Goal: Task Accomplishment & Management: Use online tool/utility

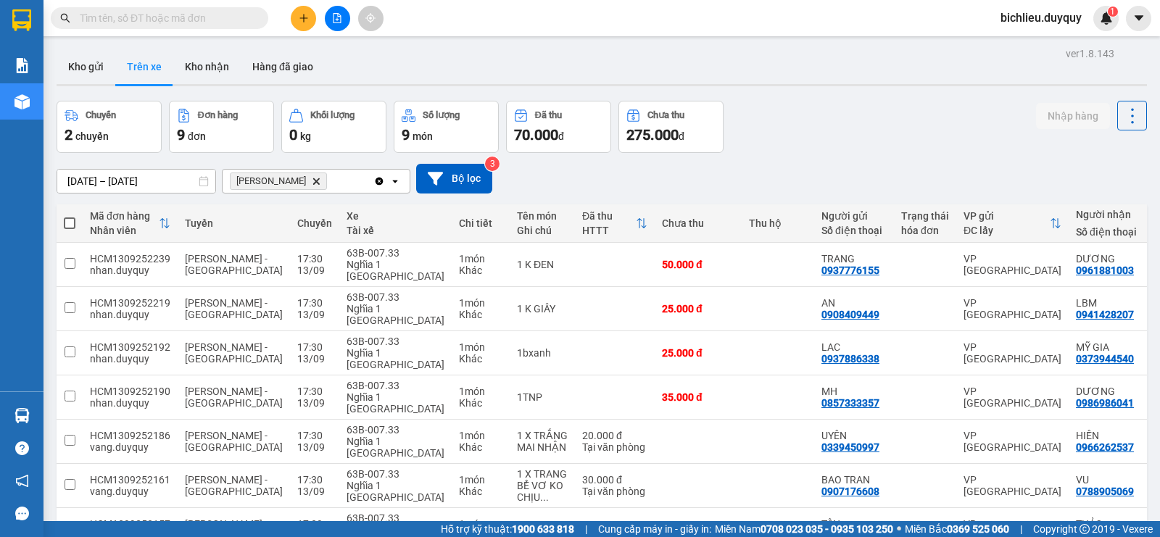
scroll to position [92, 0]
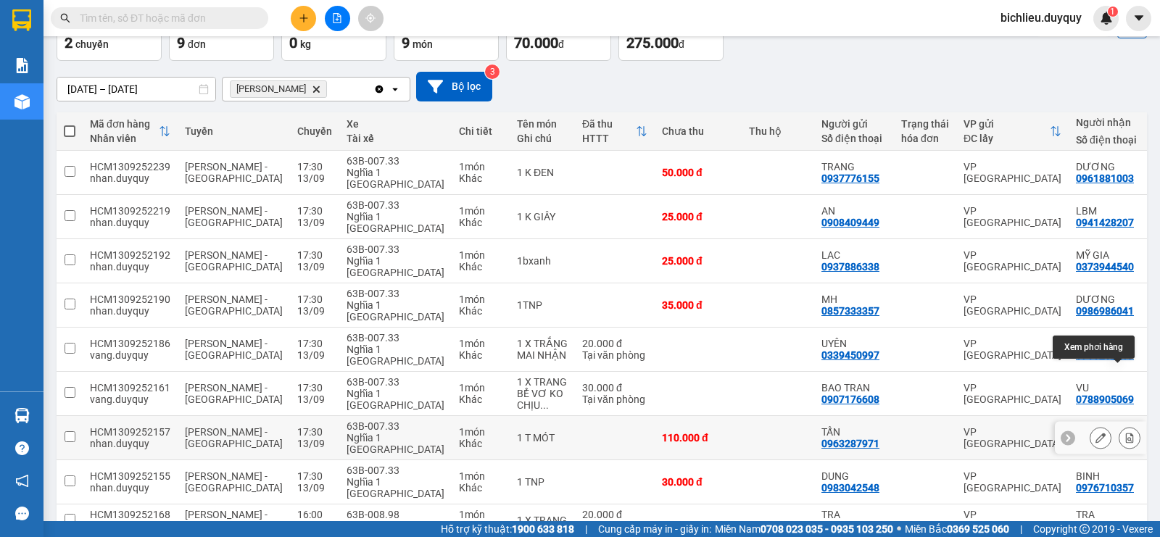
click at [1126, 433] on icon at bounding box center [1130, 438] width 8 height 10
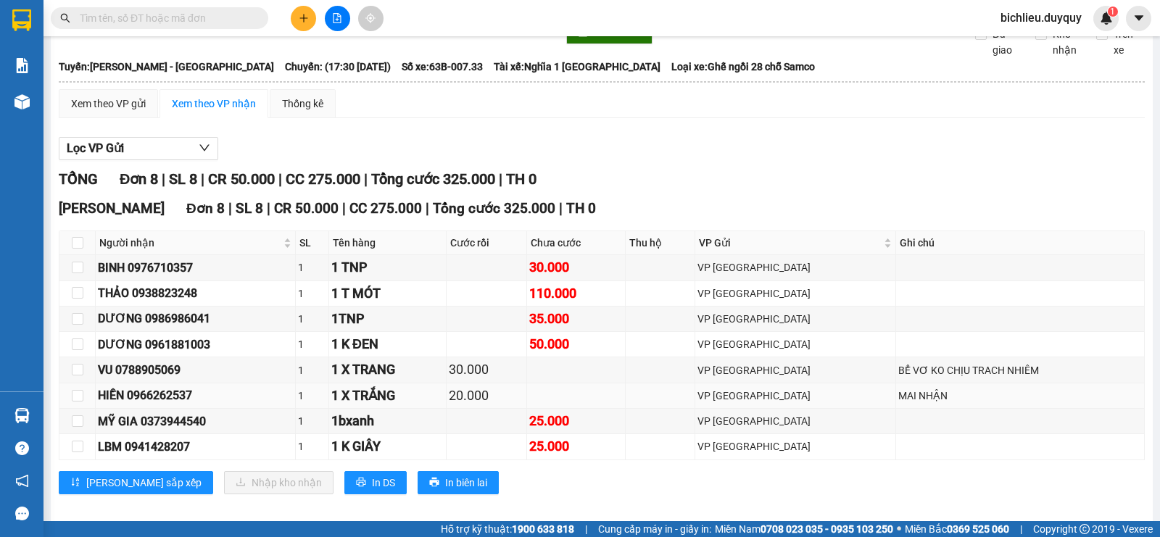
scroll to position [102, 0]
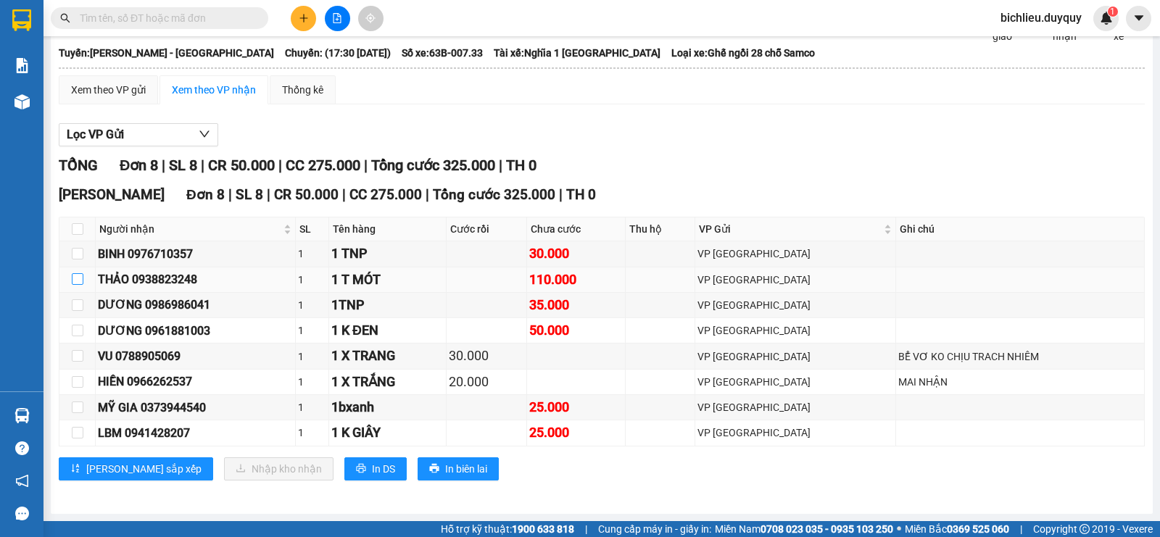
click at [76, 279] on input "checkbox" at bounding box center [78, 279] width 12 height 12
checkbox input "true"
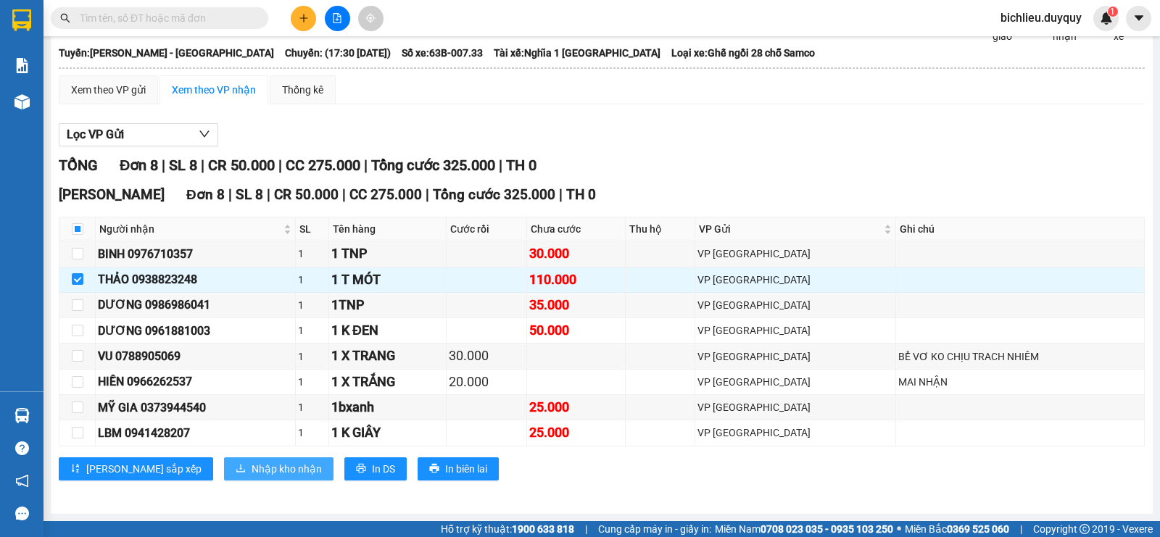
click at [252, 468] on span "Nhập kho nhận" at bounding box center [287, 469] width 70 height 16
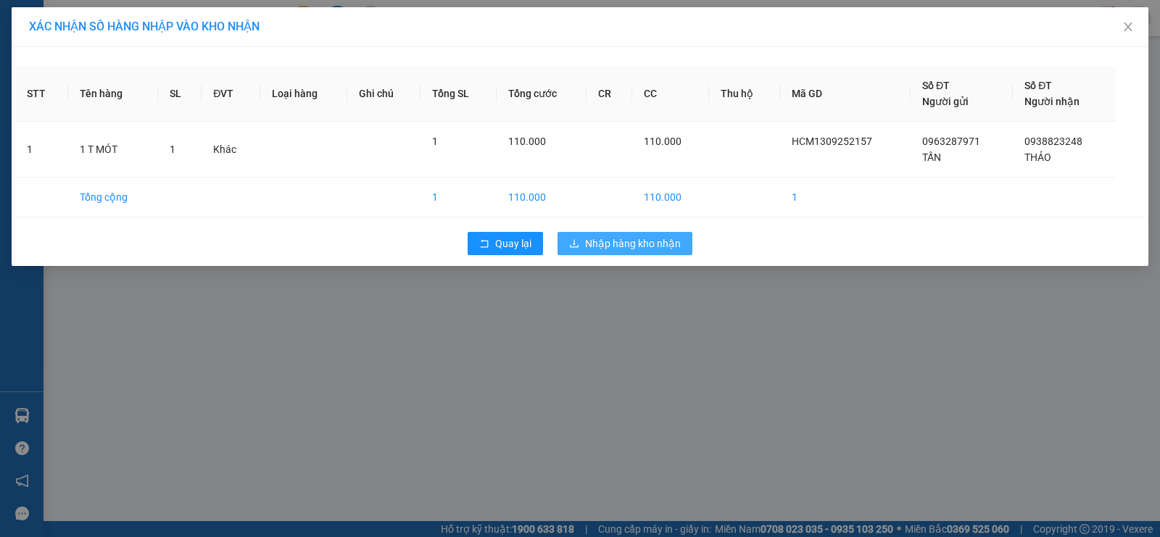
click at [648, 246] on span "Nhập hàng kho nhận" at bounding box center [633, 244] width 96 height 16
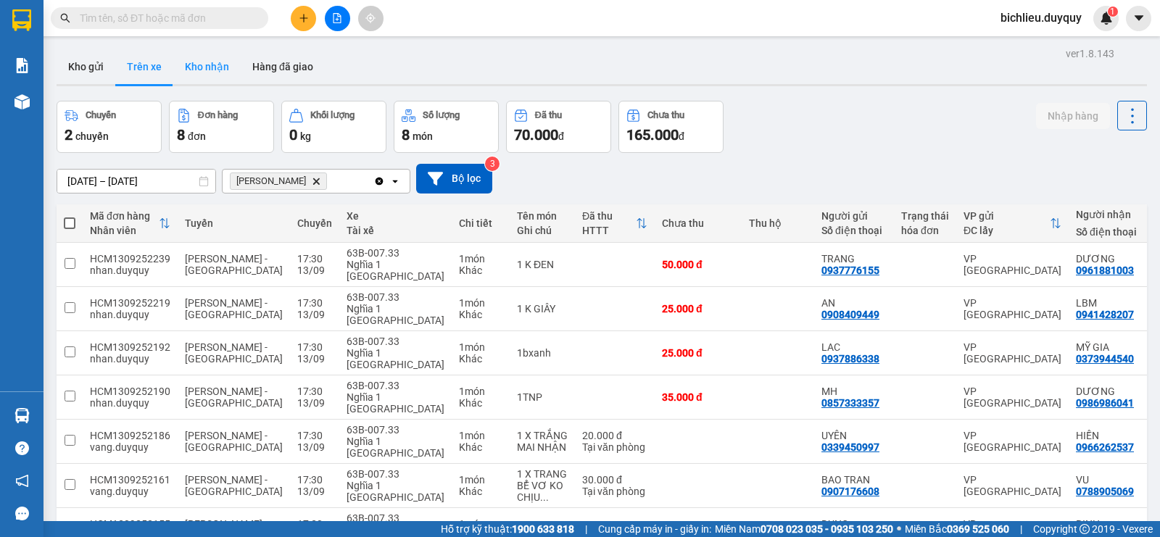
click at [191, 70] on button "Kho nhận" at bounding box center [206, 66] width 67 height 35
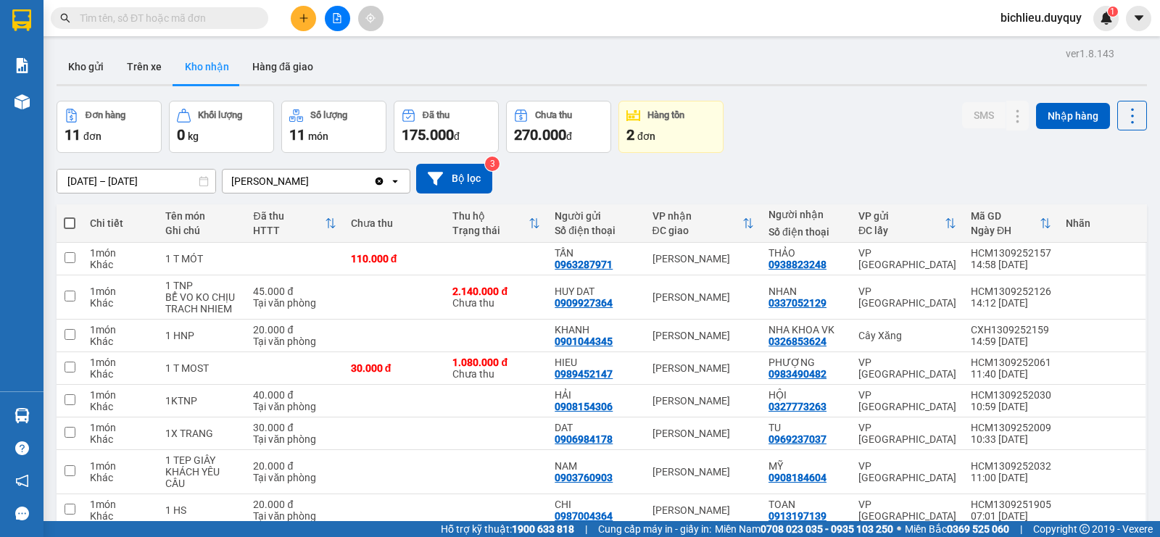
scroll to position [175, 0]
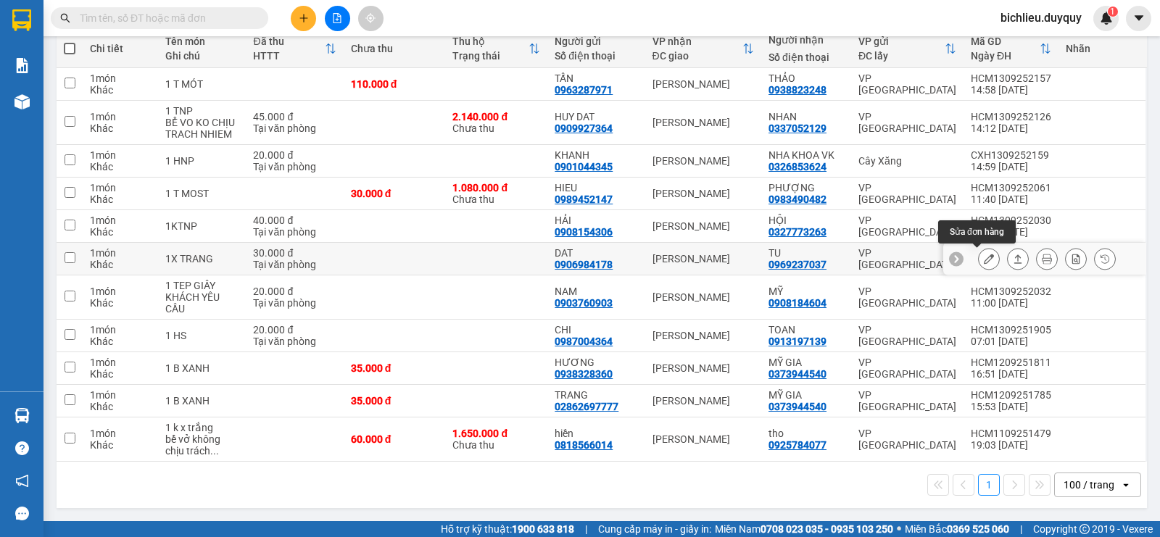
click at [984, 260] on icon at bounding box center [989, 259] width 10 height 10
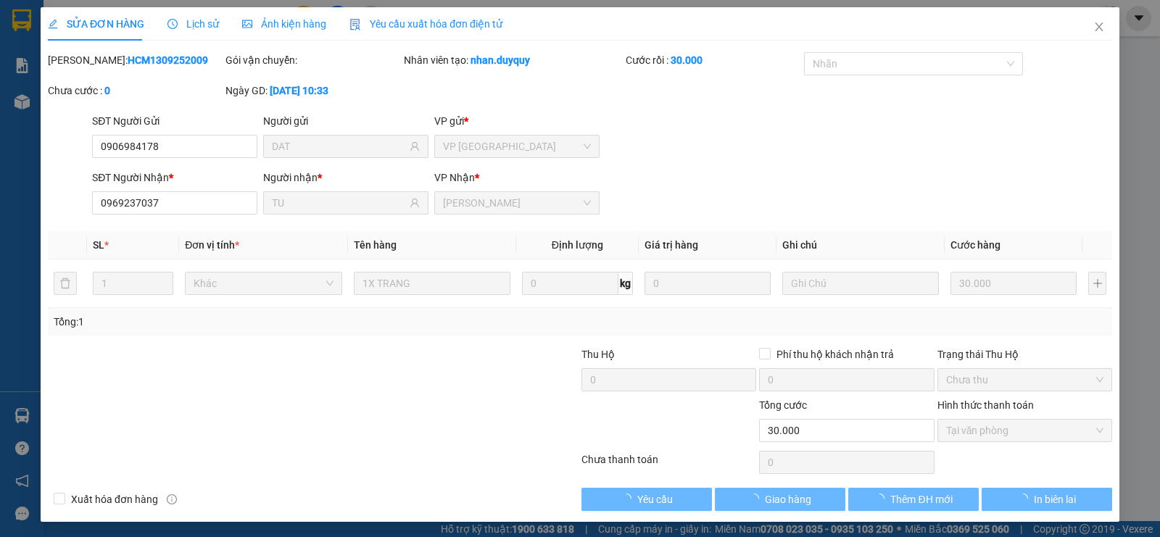
type input "0906984178"
type input "DAT"
type input "0969237037"
type input "TU"
type input "30.000"
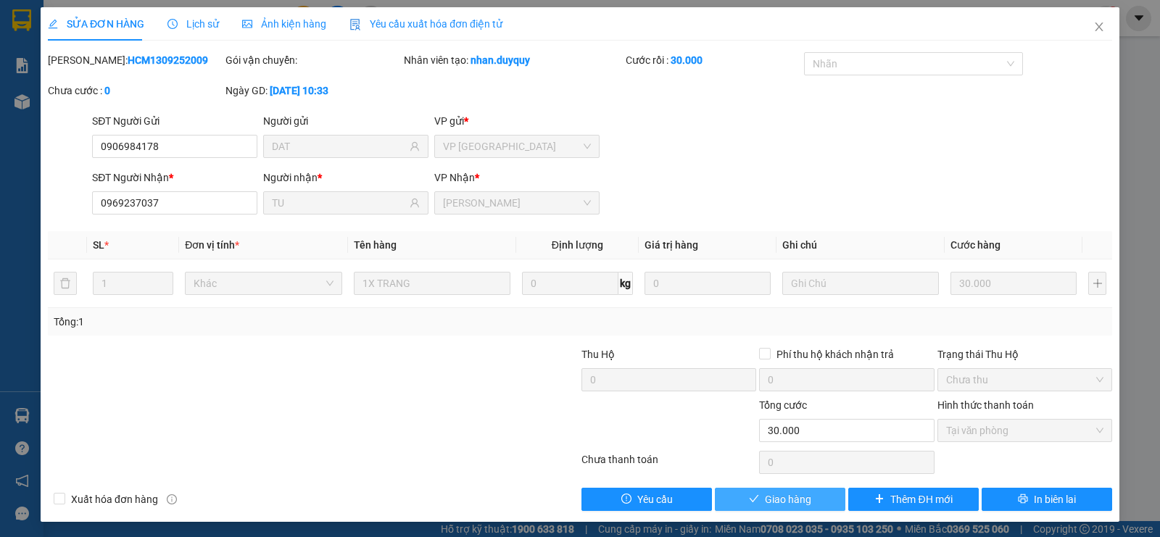
click at [781, 502] on span "Giao hàng" at bounding box center [788, 500] width 46 height 16
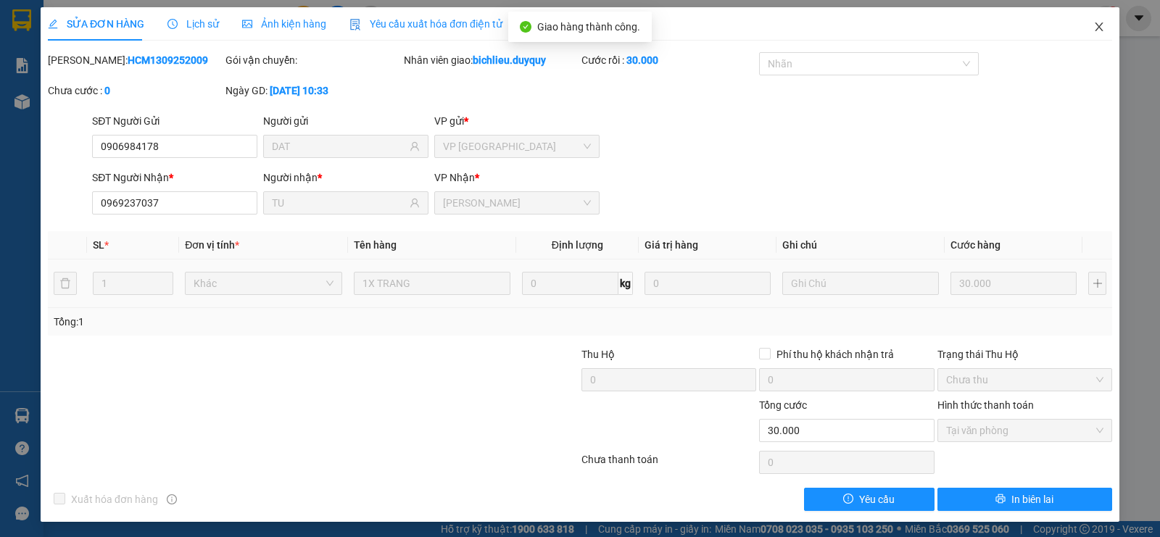
click at [1085, 33] on span "Close" at bounding box center [1099, 27] width 41 height 41
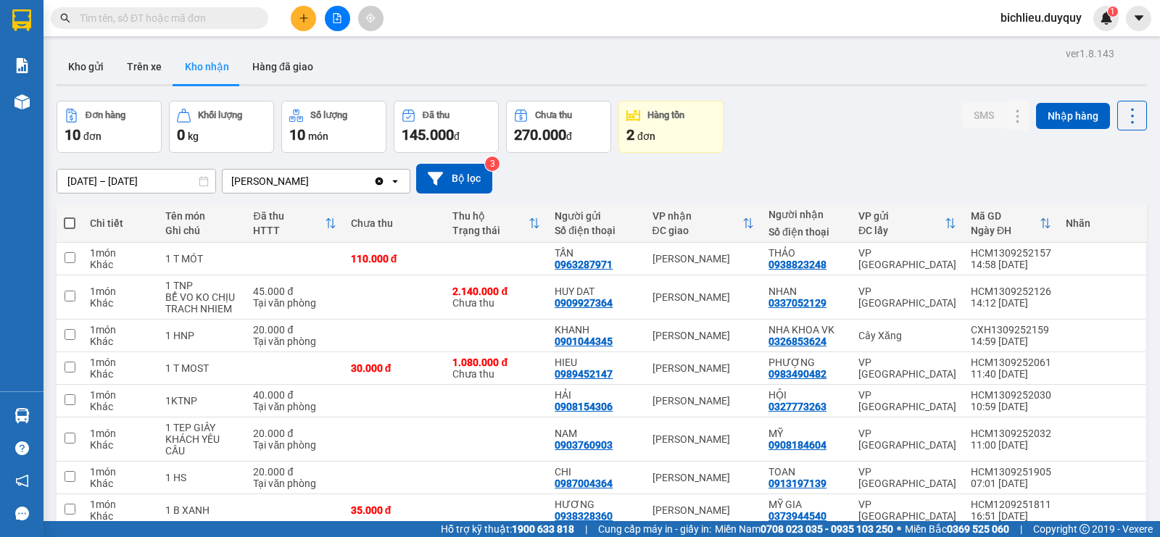
scroll to position [142, 0]
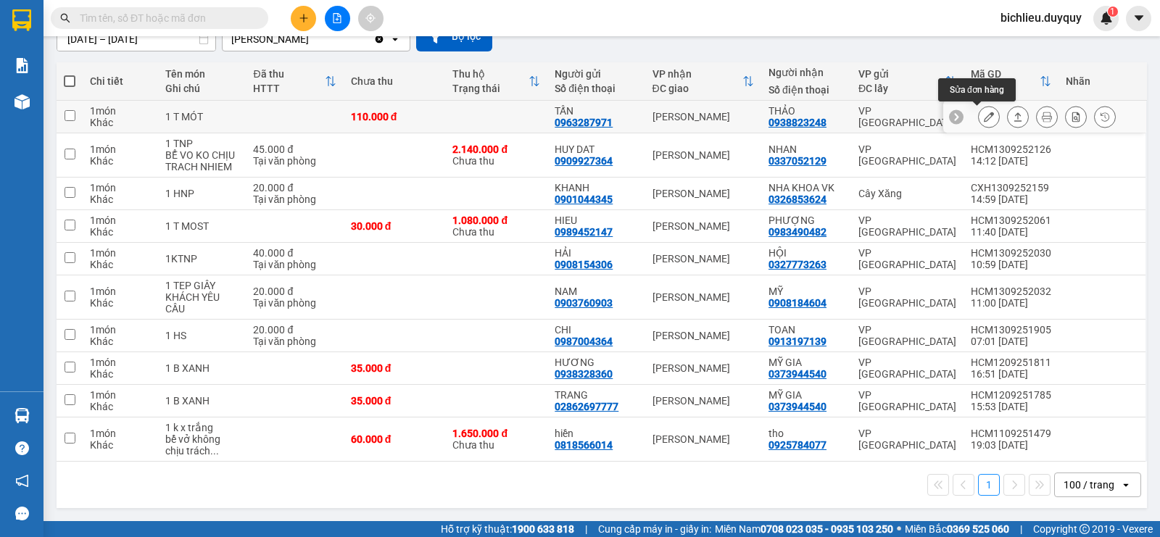
click at [979, 109] on button at bounding box center [989, 116] width 20 height 25
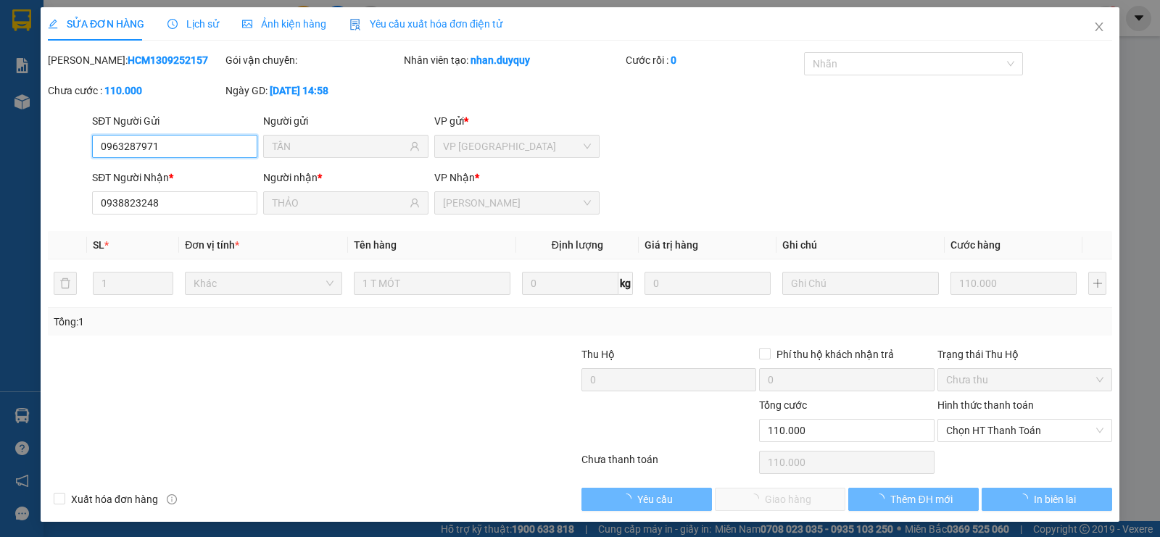
type input "0963287971"
type input "TẤN"
type input "0938823248"
type input "THẢO"
type input "110.000"
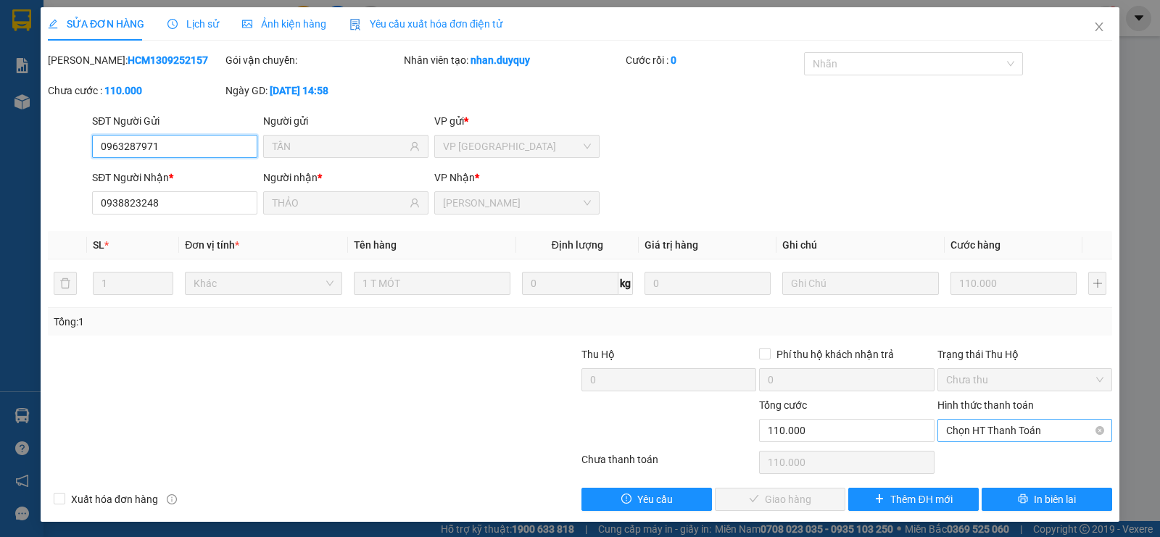
drag, startPoint x: 956, startPoint y: 429, endPoint x: 955, endPoint y: 438, distance: 8.7
click at [955, 431] on span "Chọn HT Thanh Toán" at bounding box center [1024, 431] width 157 height 22
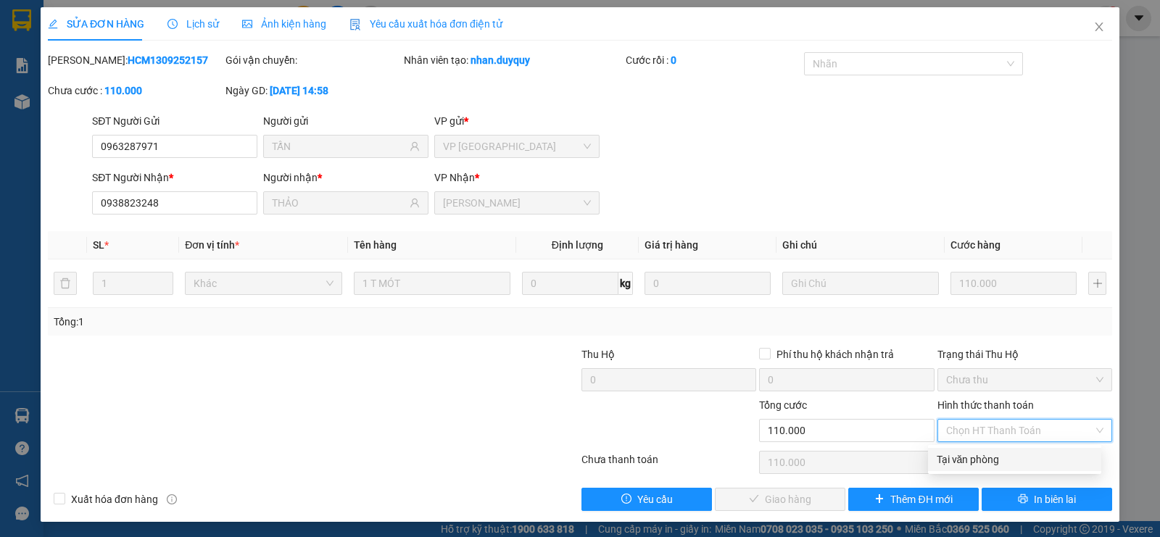
click at [962, 457] on div "Tại văn phòng" at bounding box center [1015, 460] width 156 height 16
type input "0"
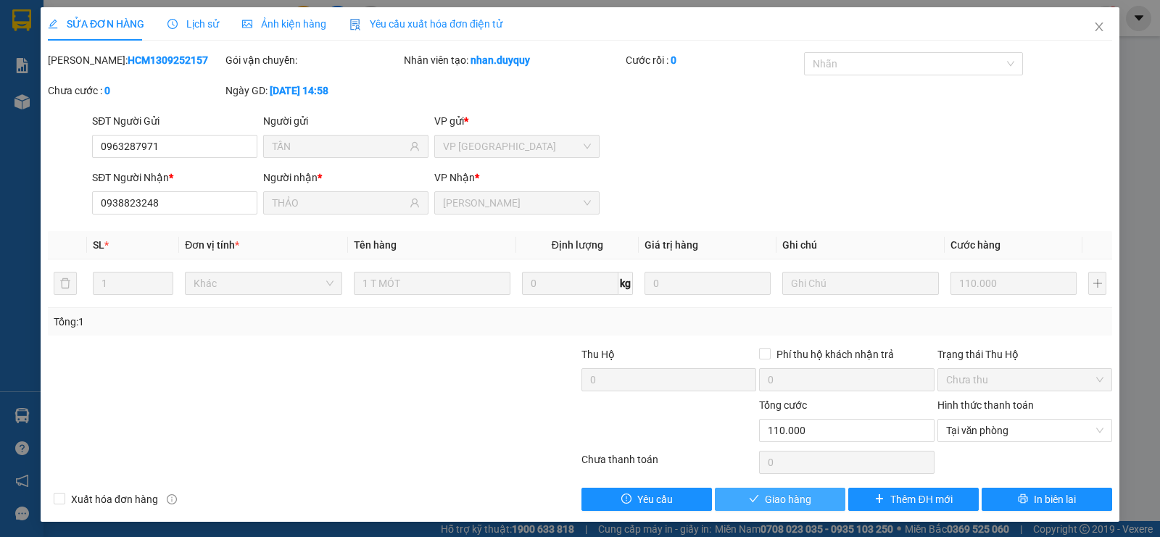
click at [785, 492] on span "Giao hàng" at bounding box center [788, 500] width 46 height 16
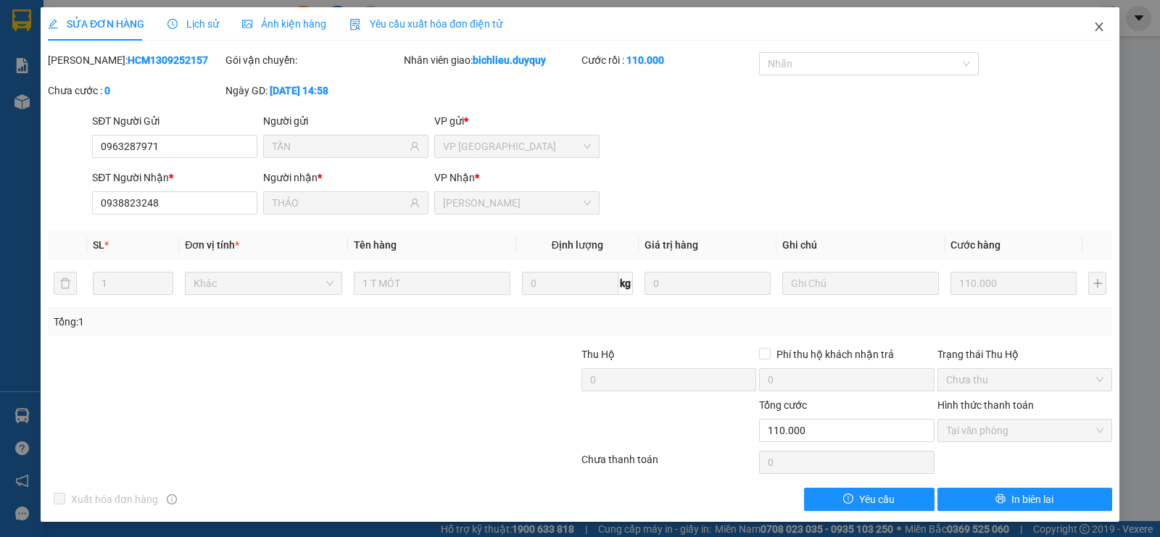
click at [1086, 36] on span "Close" at bounding box center [1099, 27] width 41 height 41
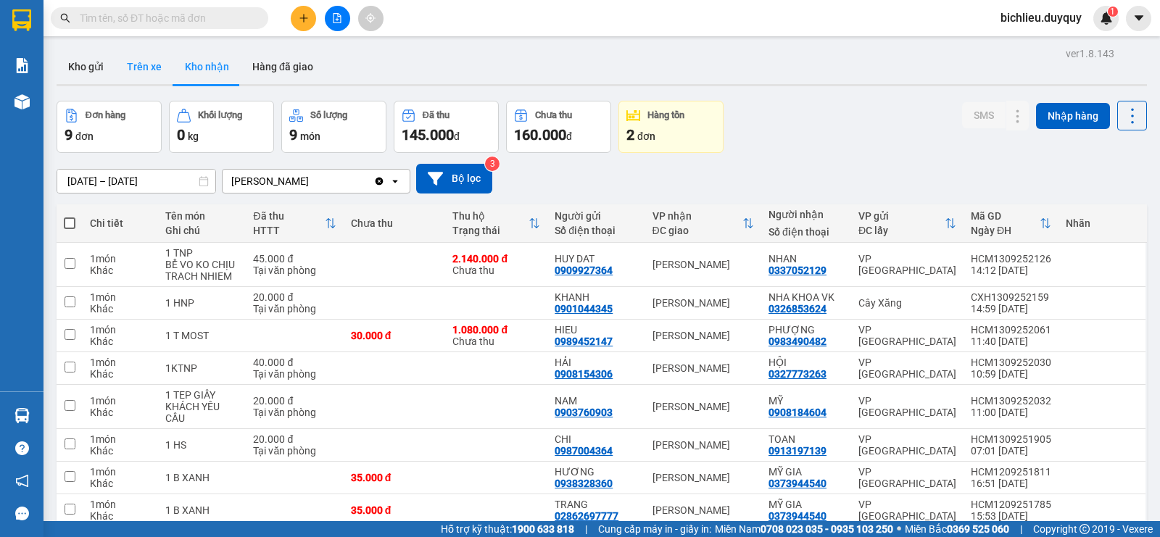
click at [144, 70] on button "Trên xe" at bounding box center [144, 66] width 58 height 35
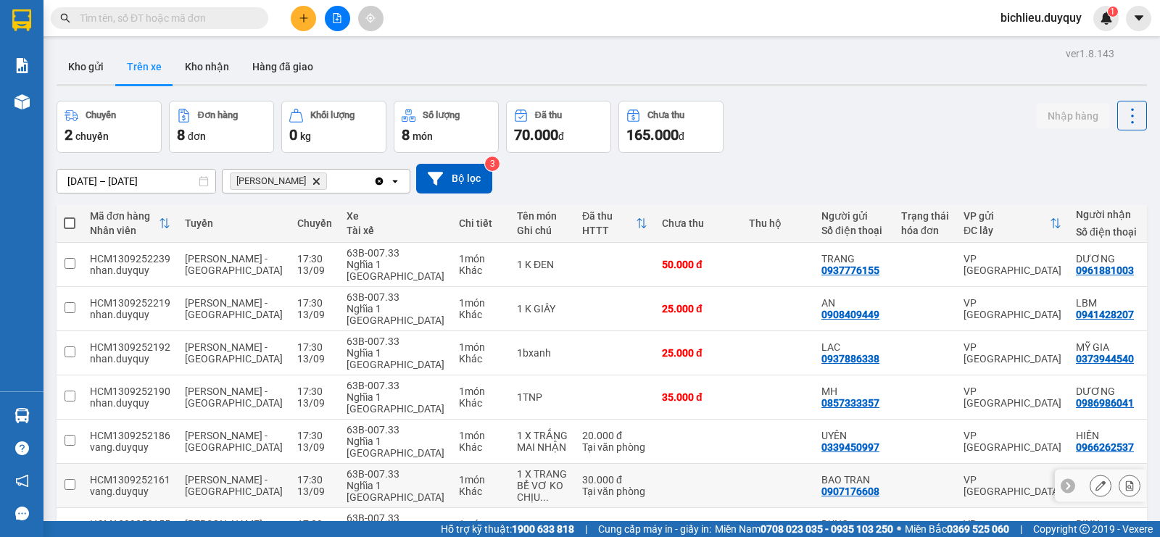
scroll to position [67, 0]
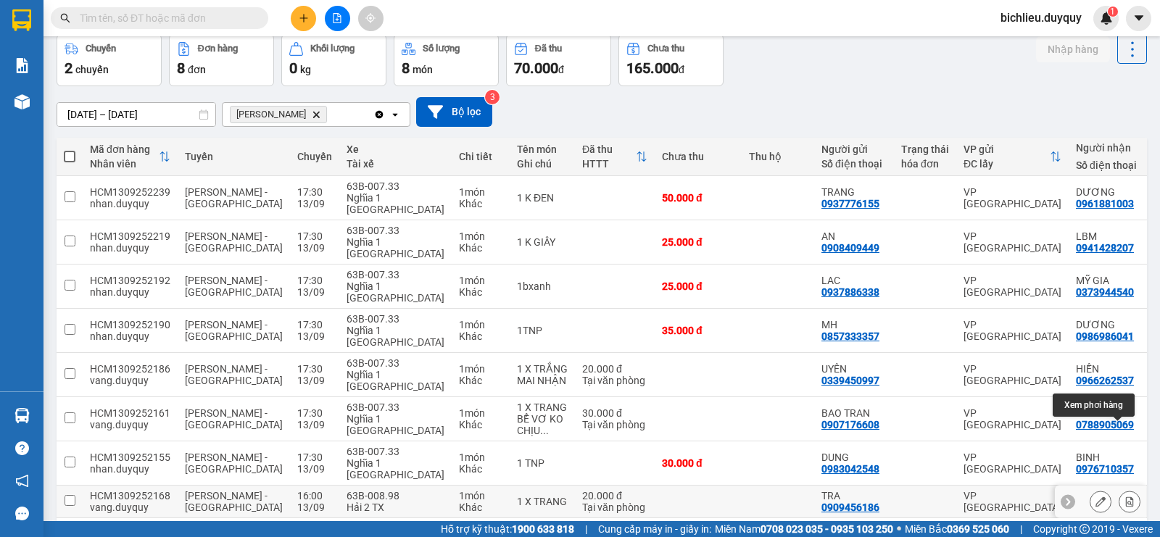
click at [1124, 497] on icon at bounding box center [1129, 502] width 10 height 10
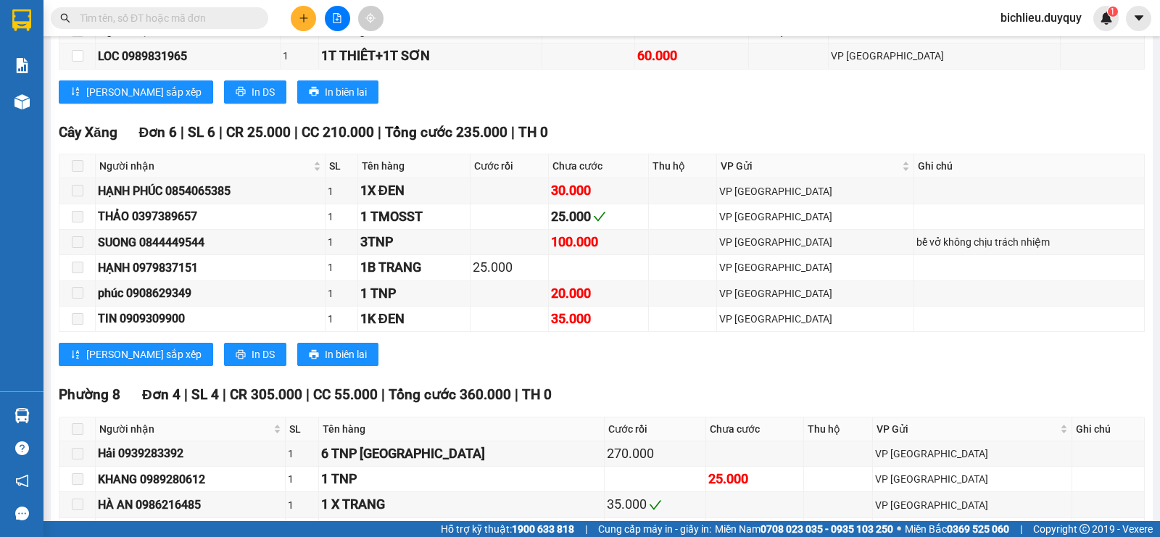
scroll to position [502, 0]
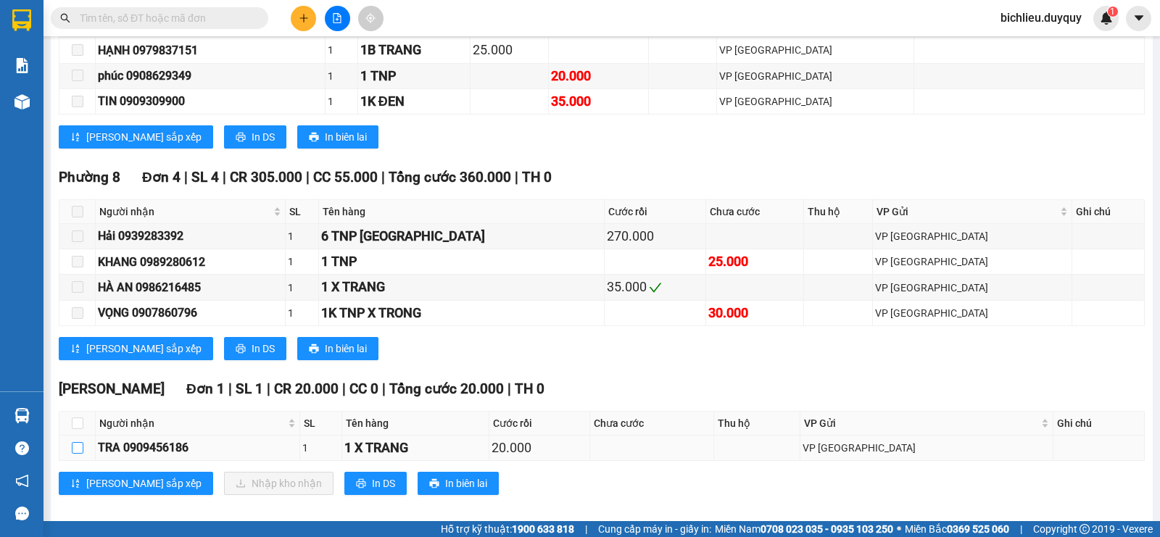
click at [80, 454] on input "checkbox" at bounding box center [78, 448] width 12 height 12
checkbox input "true"
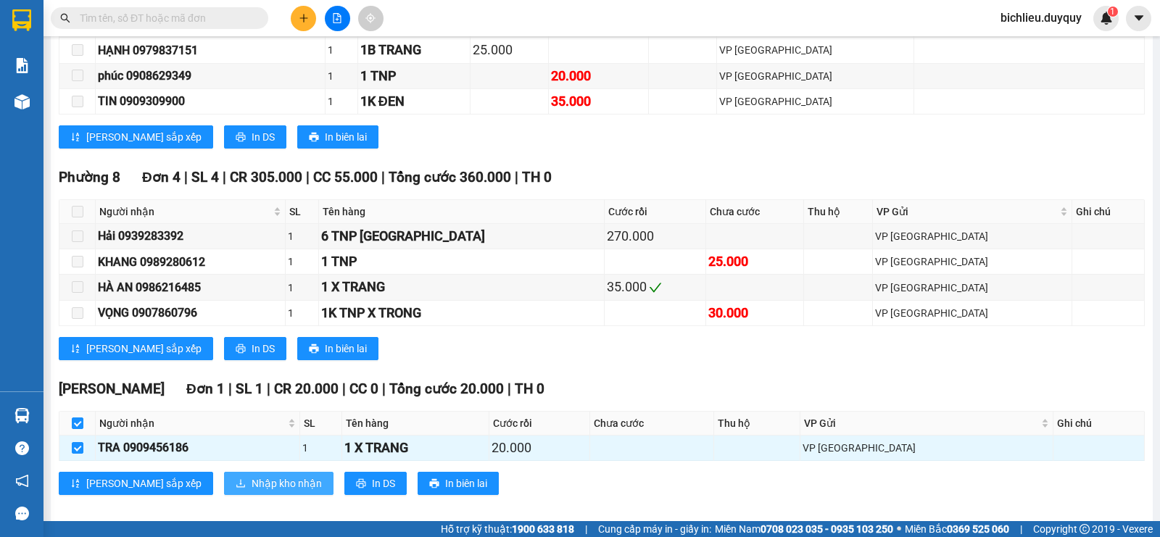
click at [258, 492] on span "Nhập kho nhận" at bounding box center [287, 484] width 70 height 16
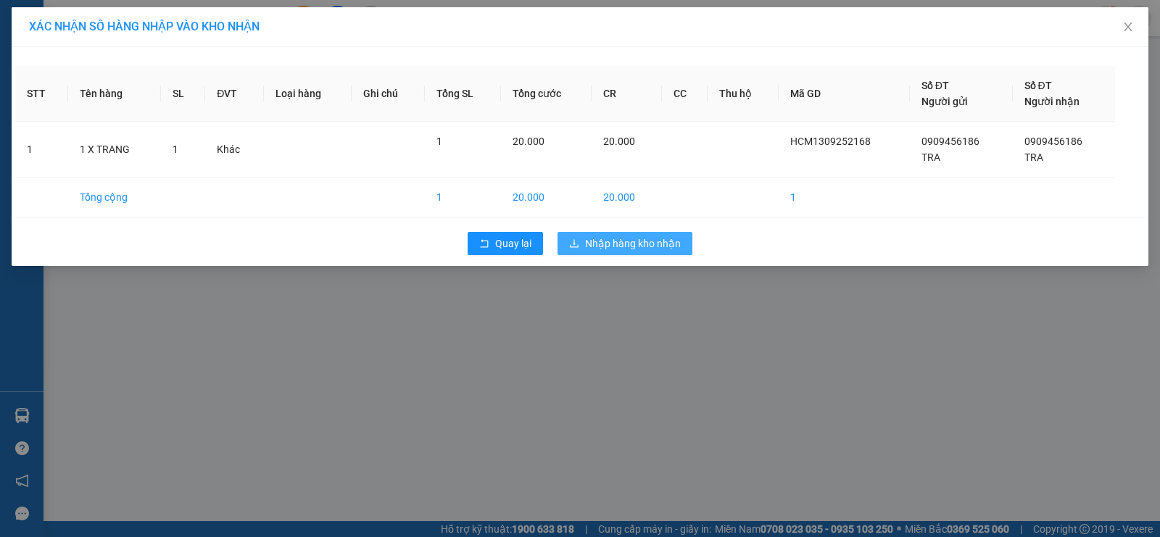
click at [631, 244] on span "Nhập hàng kho nhận" at bounding box center [633, 244] width 96 height 16
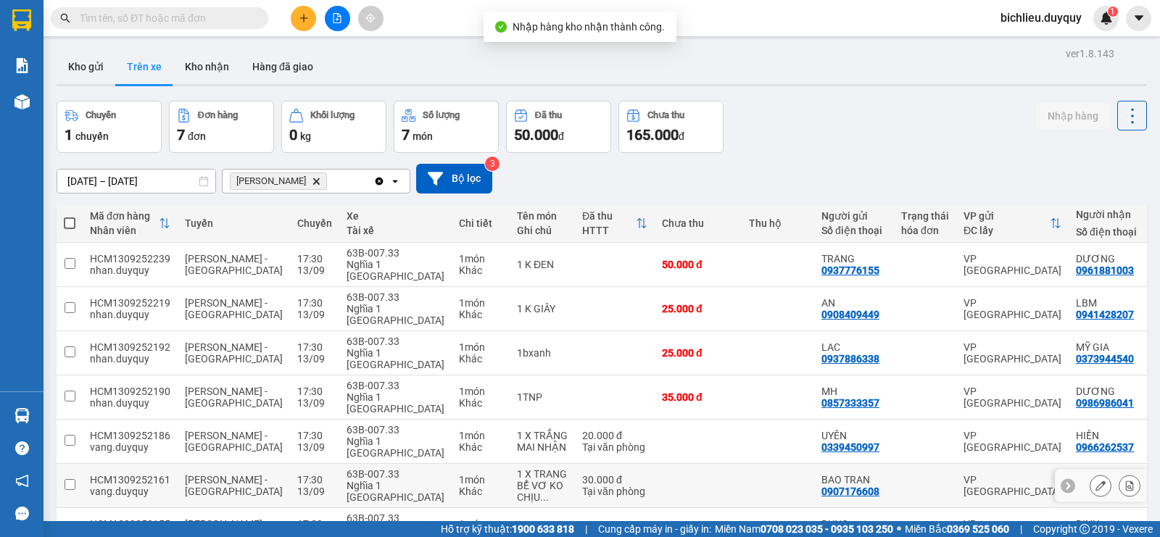
scroll to position [67, 0]
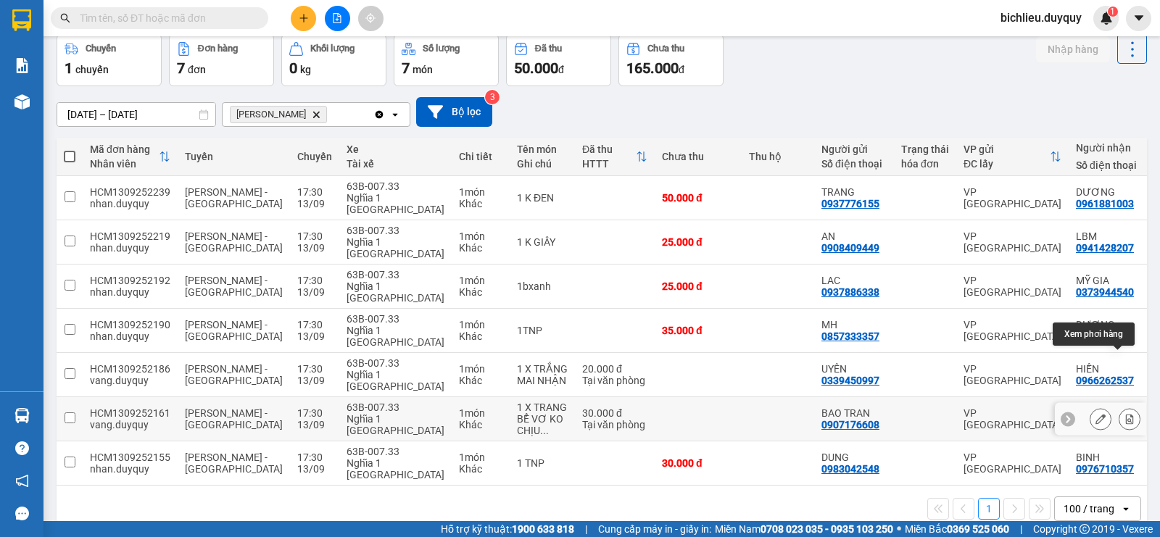
click at [1119, 407] on button at bounding box center [1129, 419] width 20 height 25
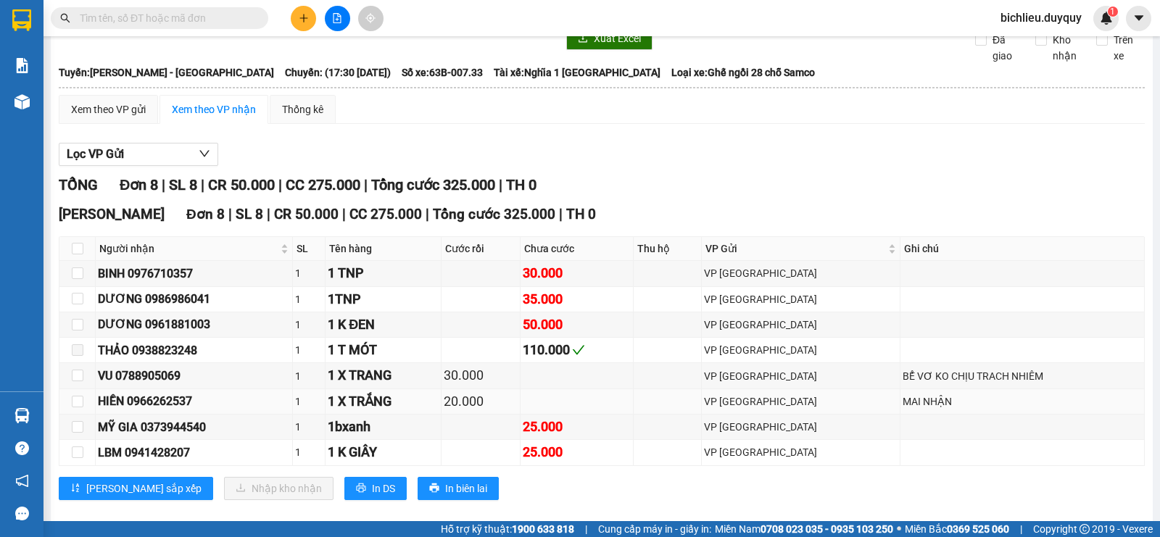
scroll to position [102, 0]
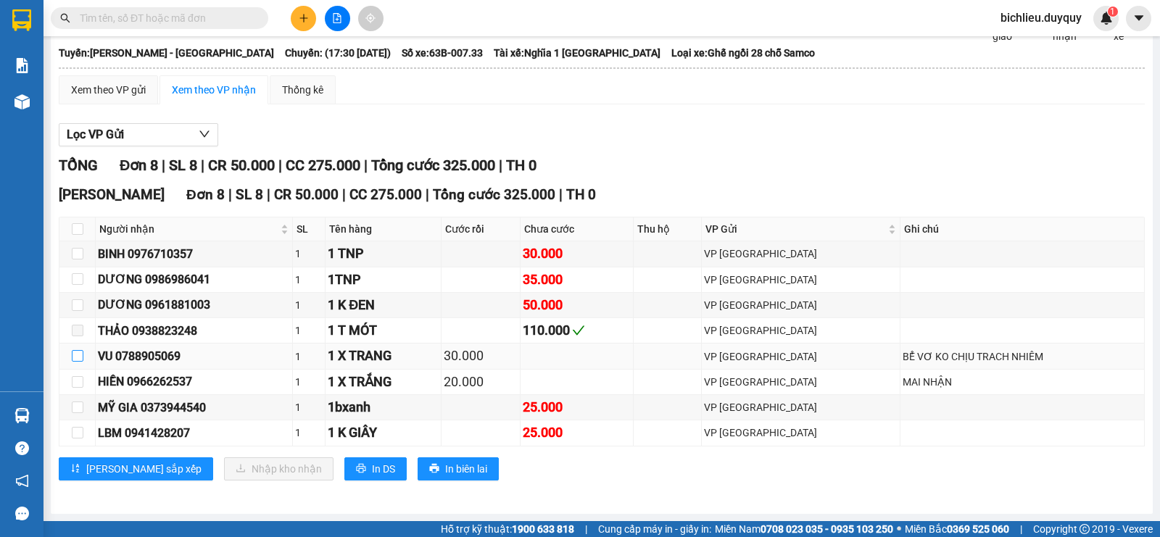
click at [75, 361] on input "checkbox" at bounding box center [78, 356] width 12 height 12
checkbox input "true"
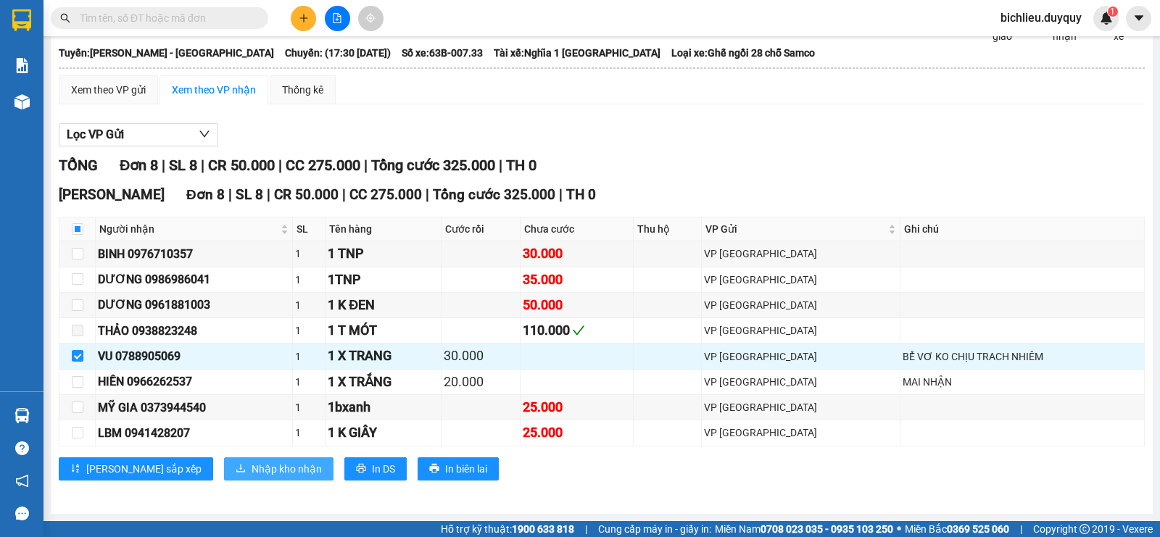
click at [252, 464] on span "Nhập kho nhận" at bounding box center [287, 469] width 70 height 16
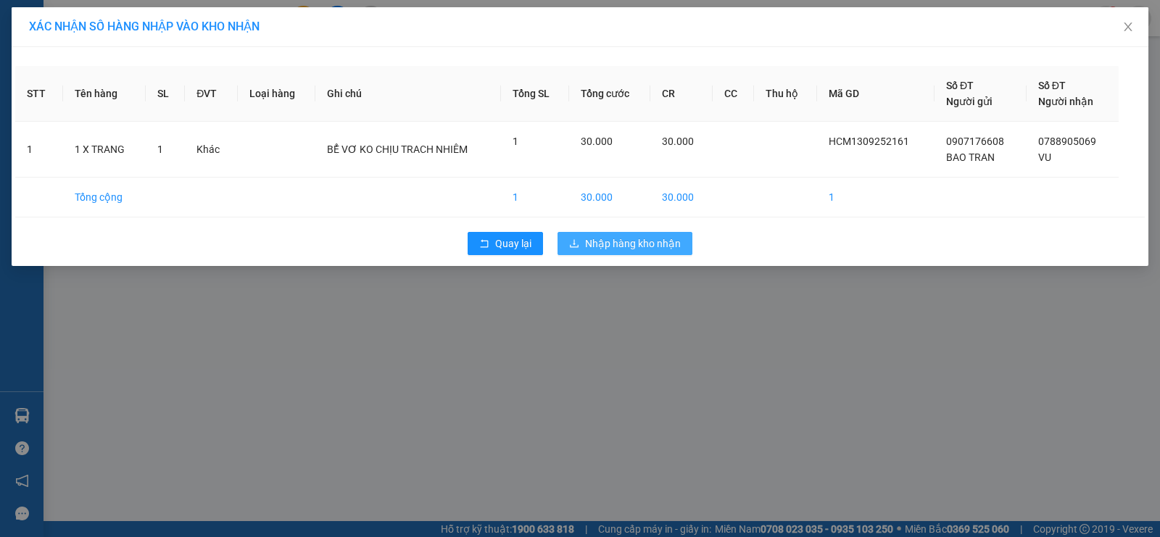
click at [614, 247] on span "Nhập hàng kho nhận" at bounding box center [633, 244] width 96 height 16
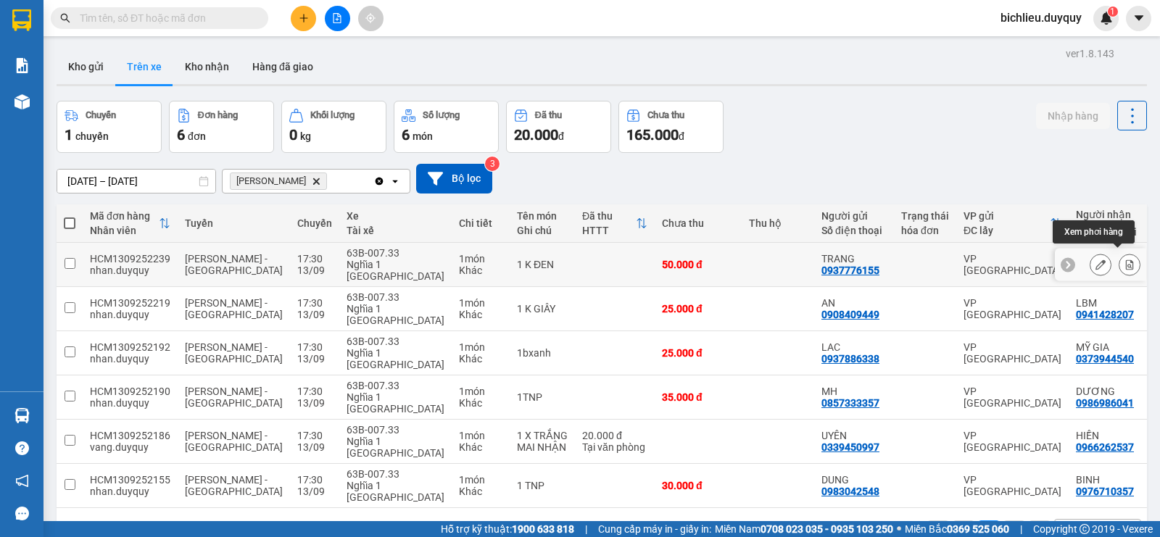
click at [1124, 260] on icon at bounding box center [1129, 265] width 10 height 10
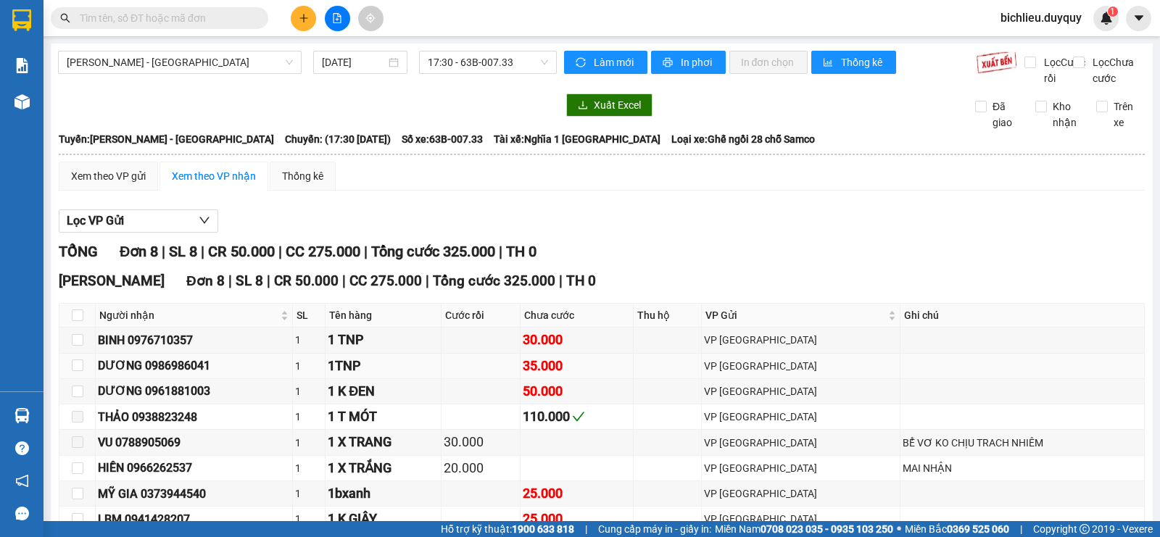
scroll to position [102, 0]
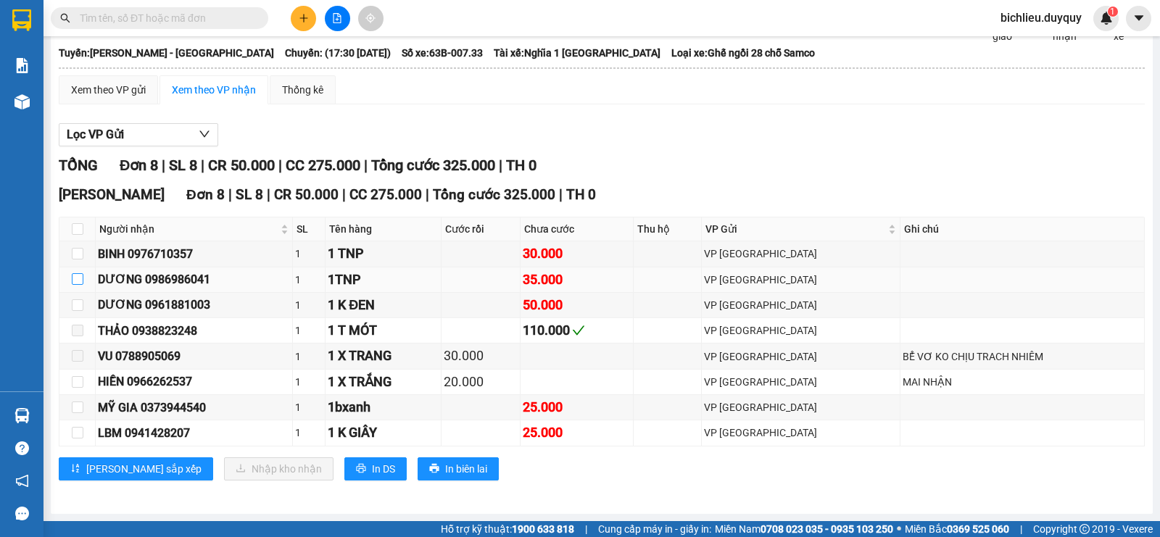
click at [74, 280] on input "checkbox" at bounding box center [78, 279] width 12 height 12
checkbox input "true"
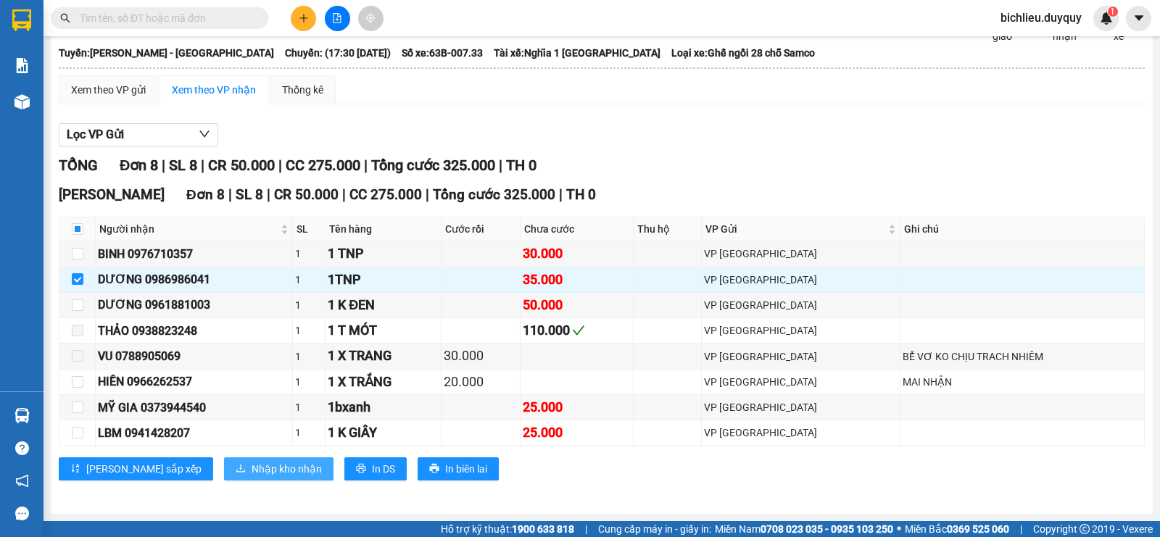
click at [252, 463] on span "Nhập kho nhận" at bounding box center [287, 469] width 70 height 16
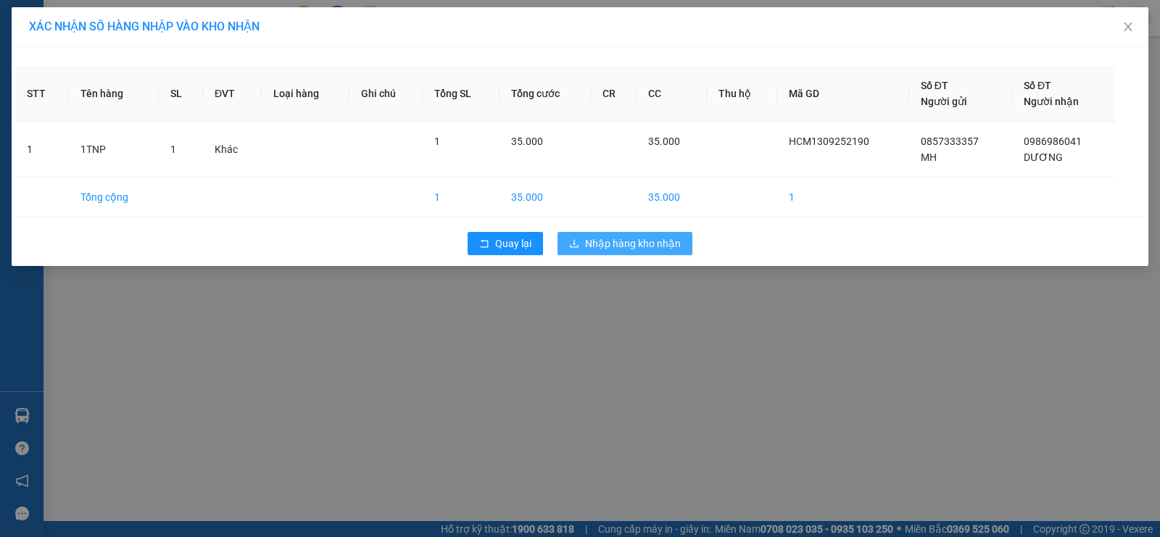
click at [634, 245] on span "Nhập hàng kho nhận" at bounding box center [633, 244] width 96 height 16
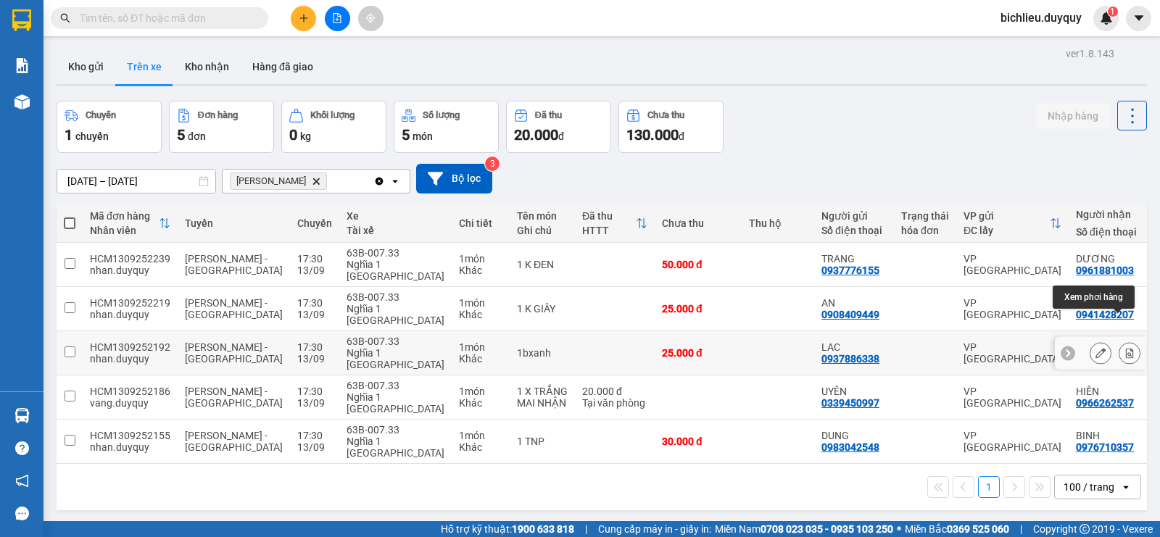
click at [1124, 348] on icon at bounding box center [1129, 353] width 10 height 10
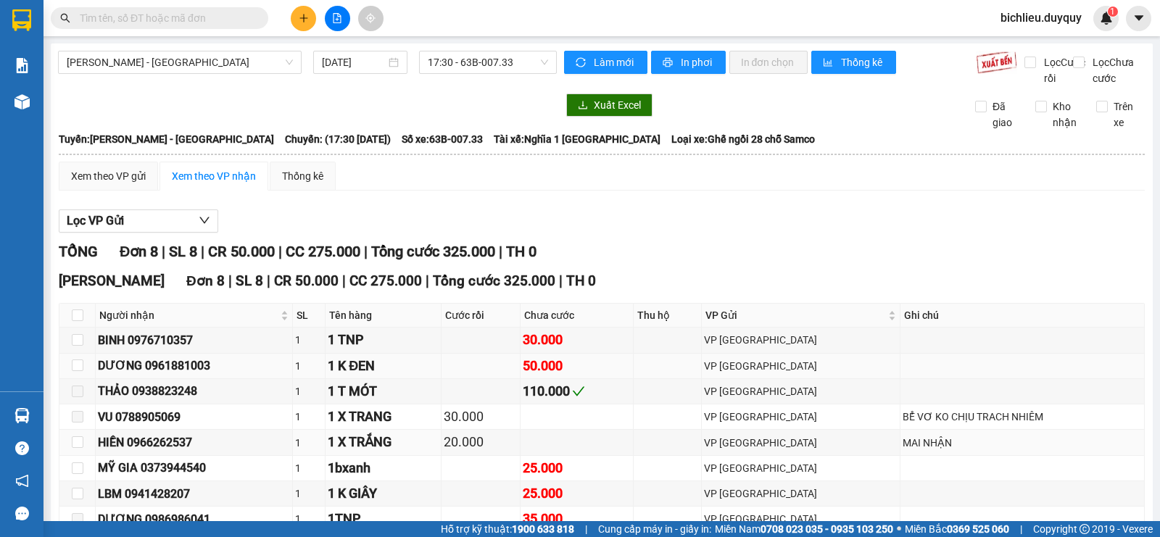
scroll to position [102, 0]
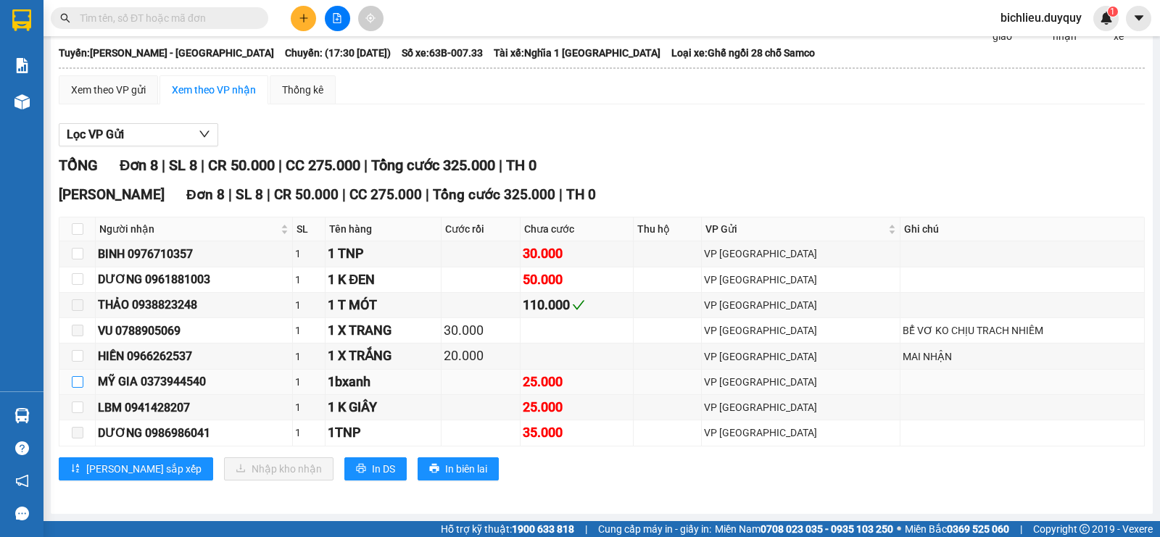
click at [79, 378] on input "checkbox" at bounding box center [78, 382] width 12 height 12
checkbox input "true"
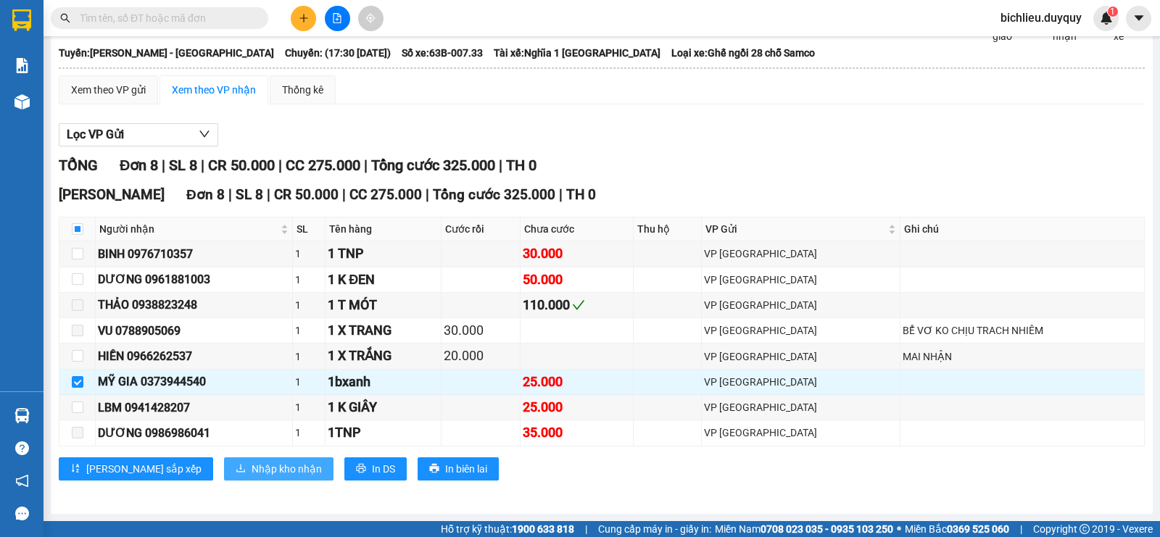
click at [252, 468] on span "Nhập kho nhận" at bounding box center [287, 469] width 70 height 16
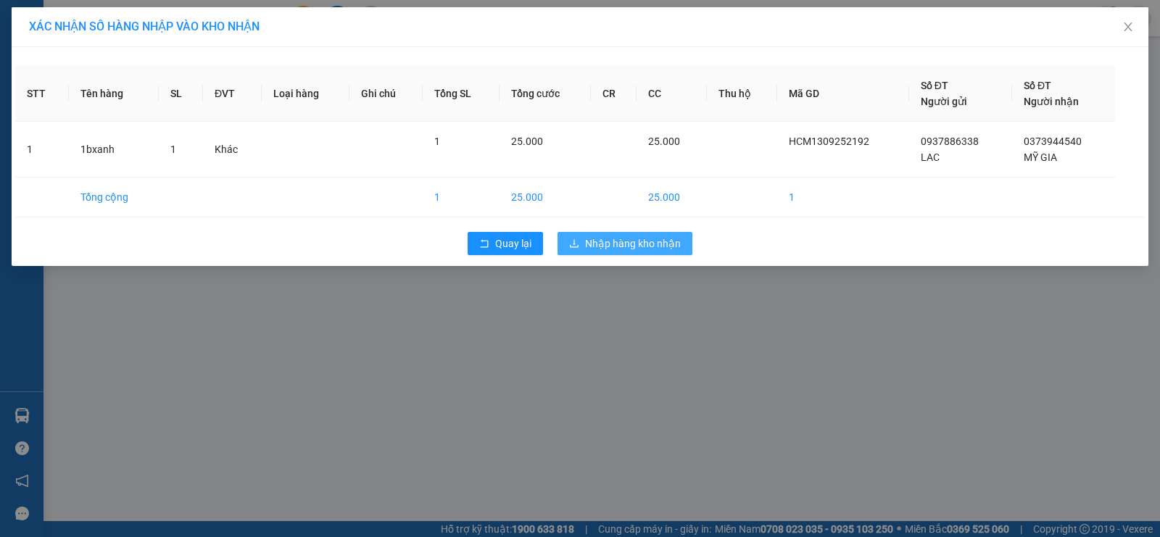
click at [615, 249] on span "Nhập hàng kho nhận" at bounding box center [633, 244] width 96 height 16
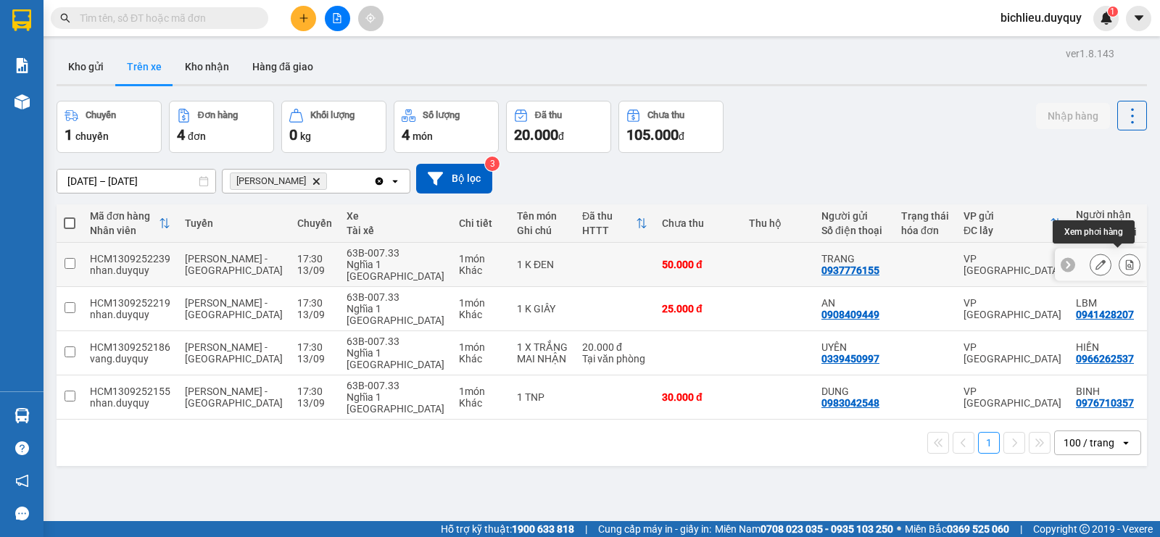
click at [1124, 260] on icon at bounding box center [1129, 265] width 10 height 10
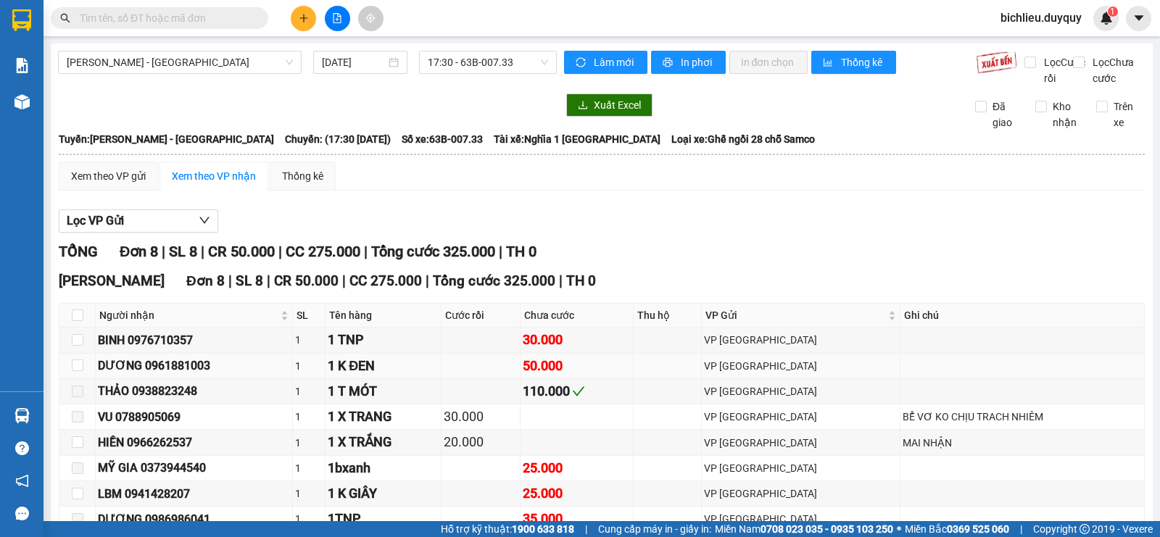
scroll to position [102, 0]
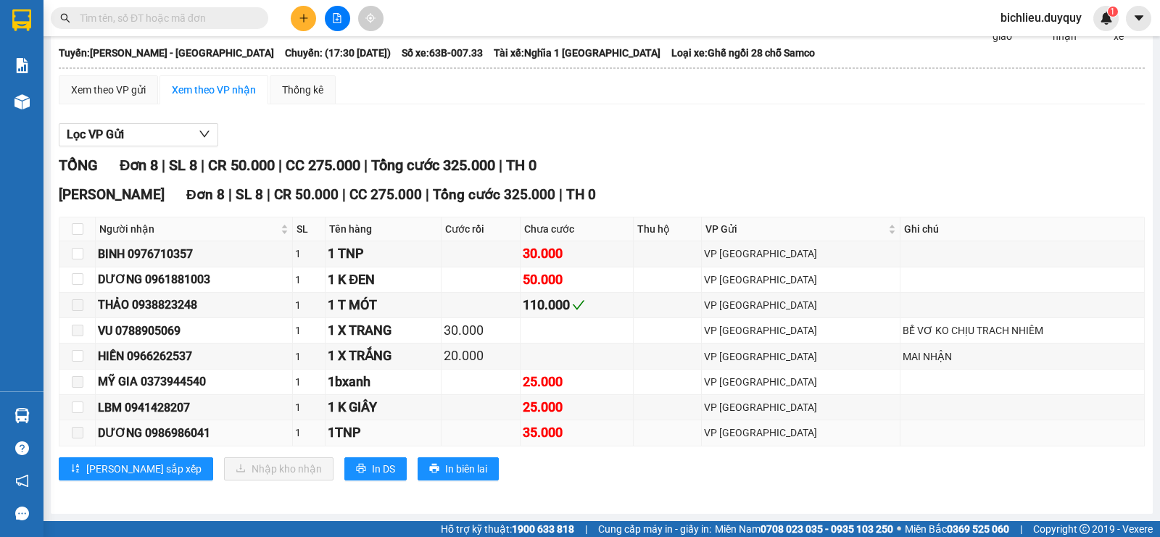
click at [74, 431] on span at bounding box center [78, 433] width 12 height 12
click at [78, 282] on input "checkbox" at bounding box center [78, 279] width 12 height 12
checkbox input "true"
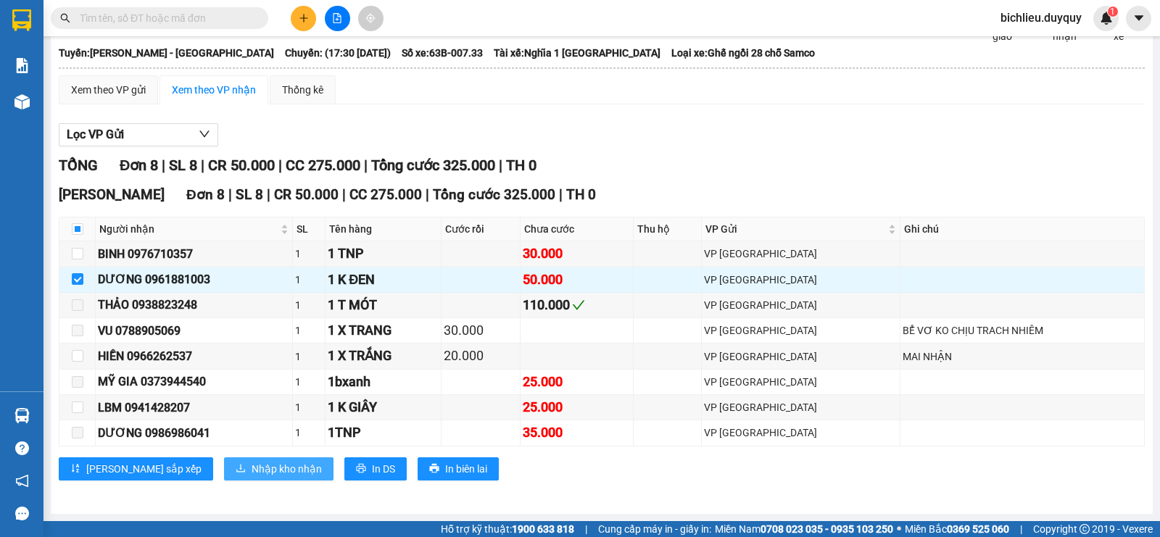
click at [252, 463] on span "Nhập kho nhận" at bounding box center [287, 469] width 70 height 16
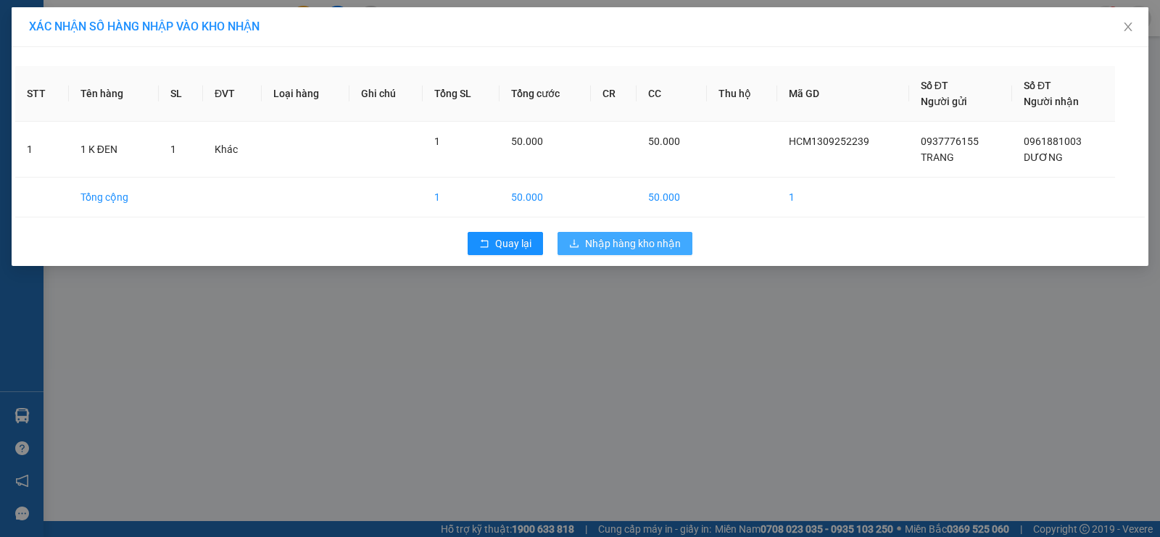
click at [647, 248] on span "Nhập hàng kho nhận" at bounding box center [633, 244] width 96 height 16
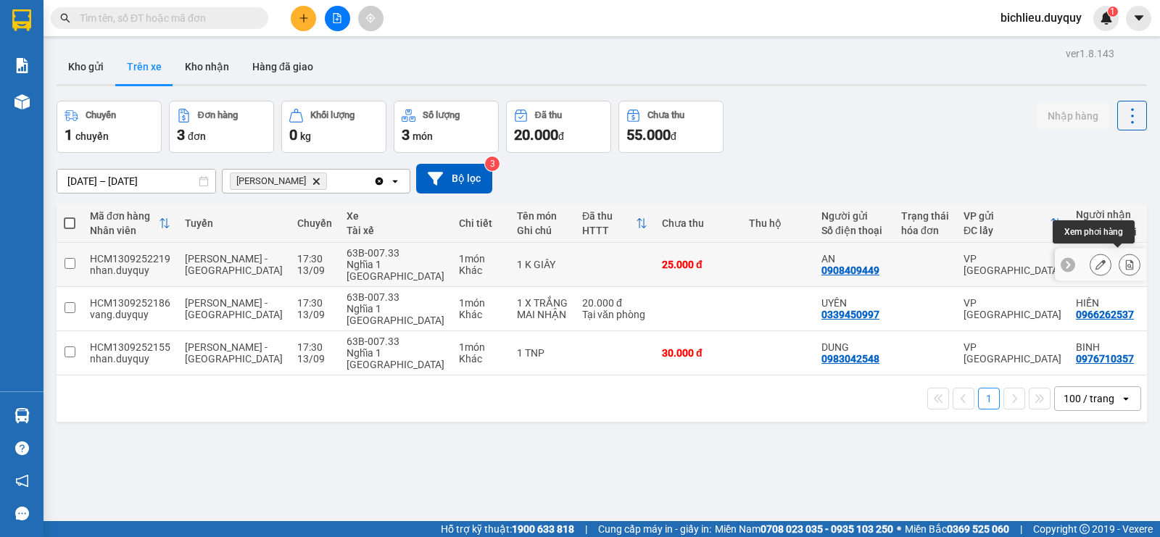
click at [1119, 262] on button at bounding box center [1129, 264] width 20 height 25
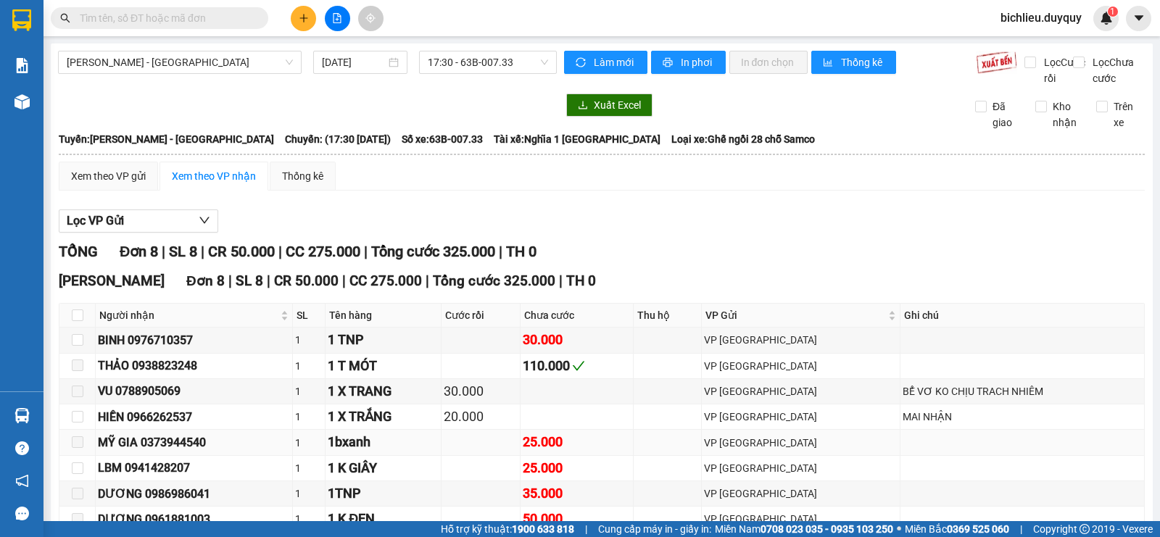
scroll to position [102, 0]
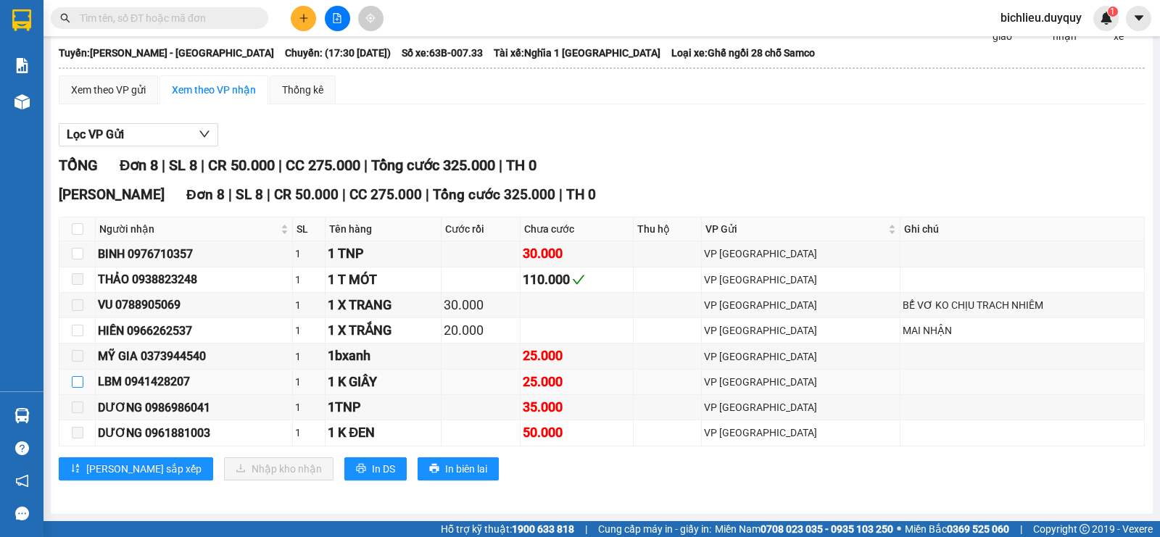
click at [79, 386] on input "checkbox" at bounding box center [78, 382] width 12 height 12
checkbox input "true"
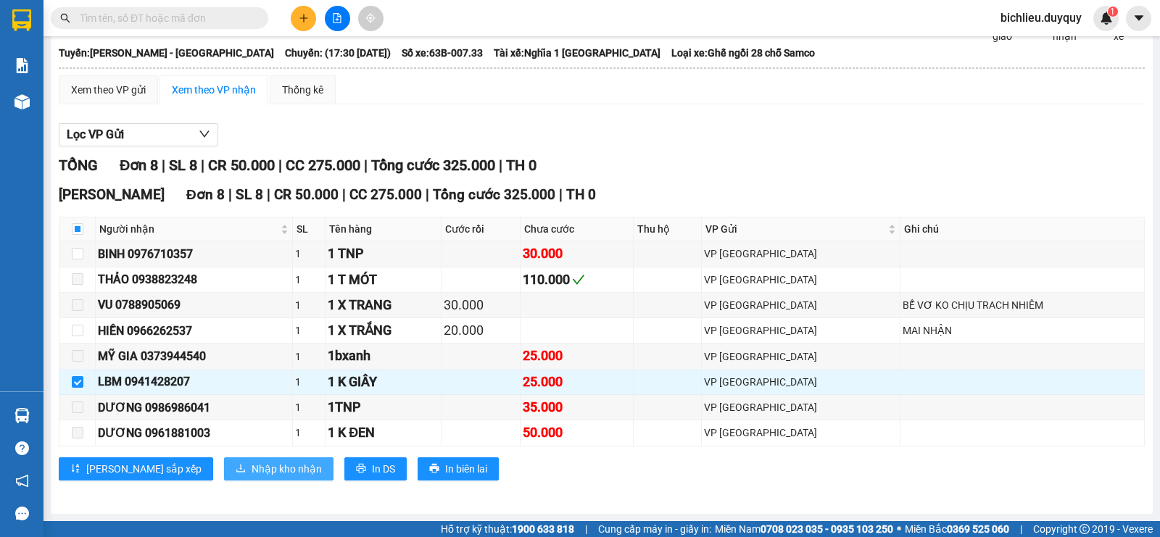
click at [252, 468] on span "Nhập kho nhận" at bounding box center [287, 469] width 70 height 16
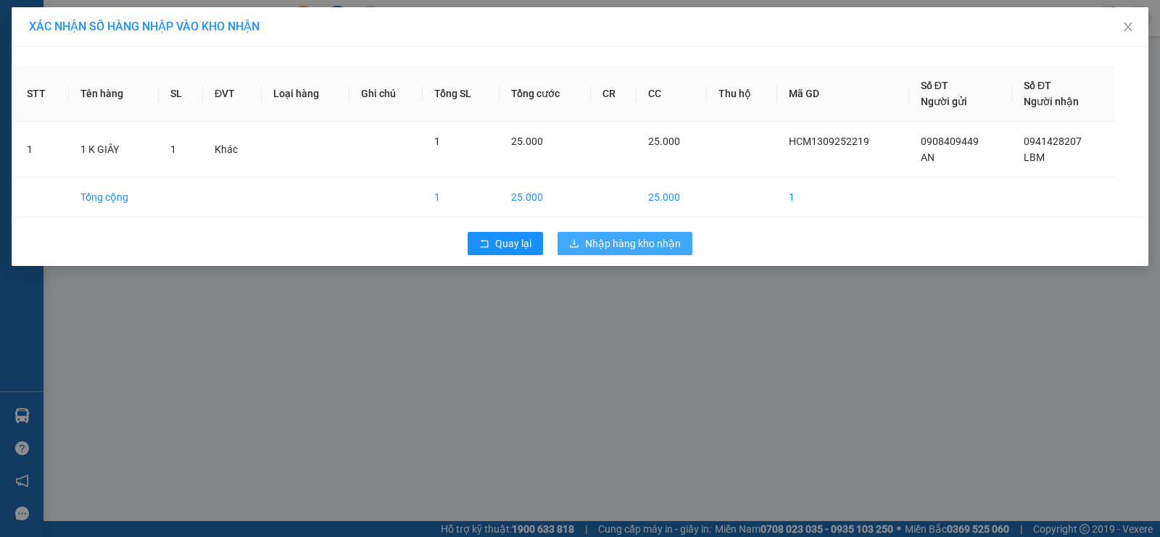
click at [623, 233] on button "Nhập hàng kho nhận" at bounding box center [625, 243] width 135 height 23
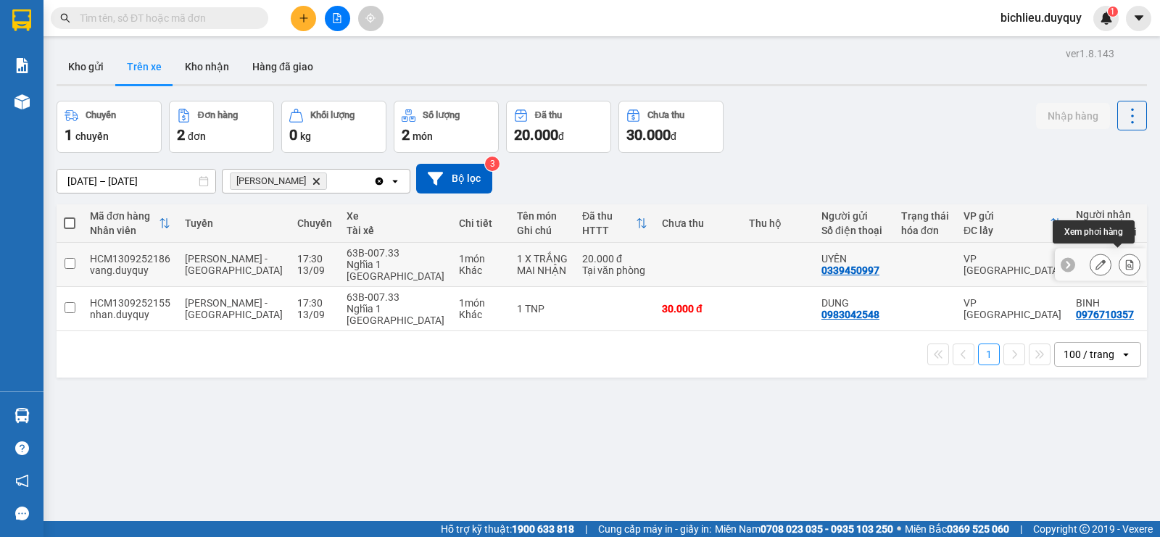
click at [1124, 260] on icon at bounding box center [1129, 265] width 10 height 10
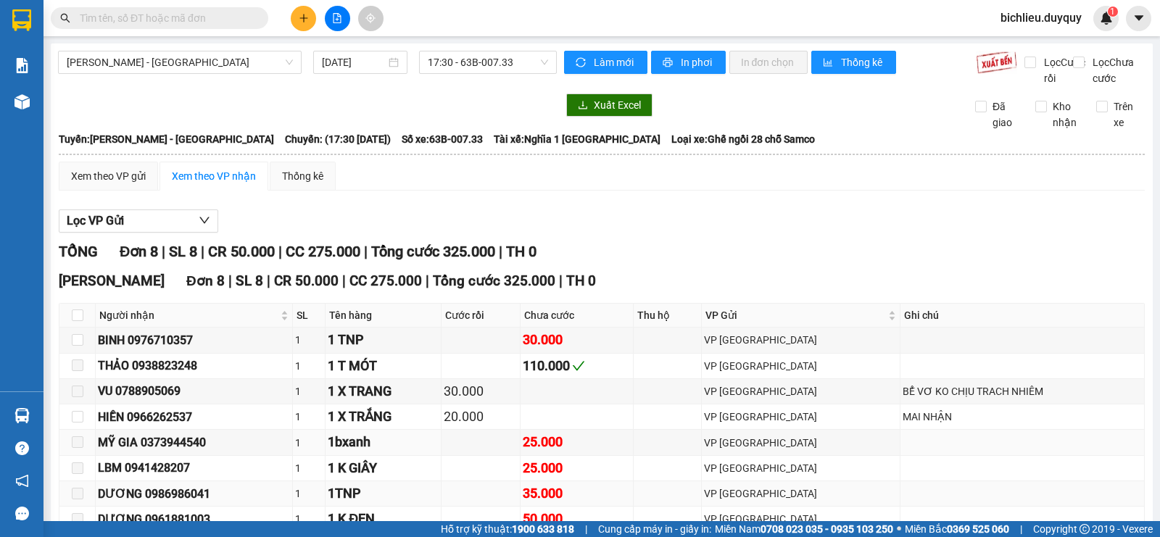
scroll to position [102, 0]
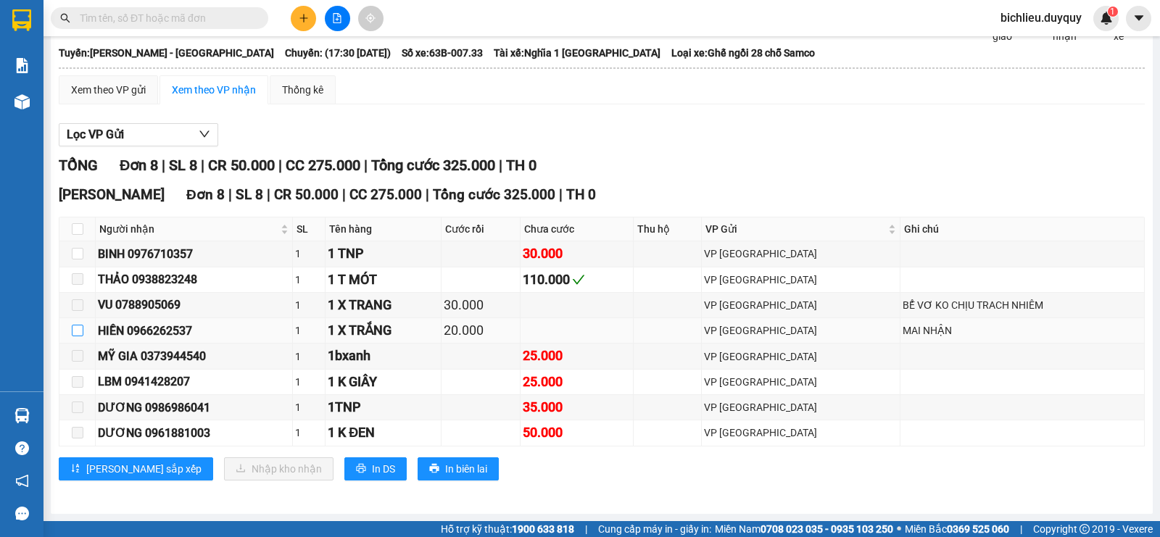
click at [76, 328] on input "checkbox" at bounding box center [78, 331] width 12 height 12
checkbox input "true"
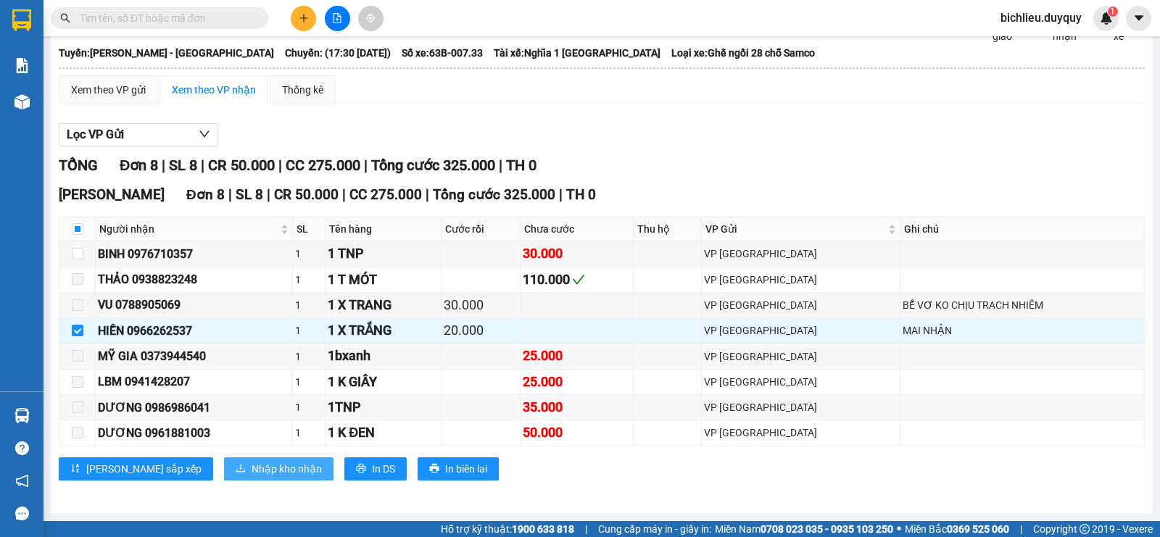
click at [252, 461] on span "Nhập kho nhận" at bounding box center [287, 469] width 70 height 16
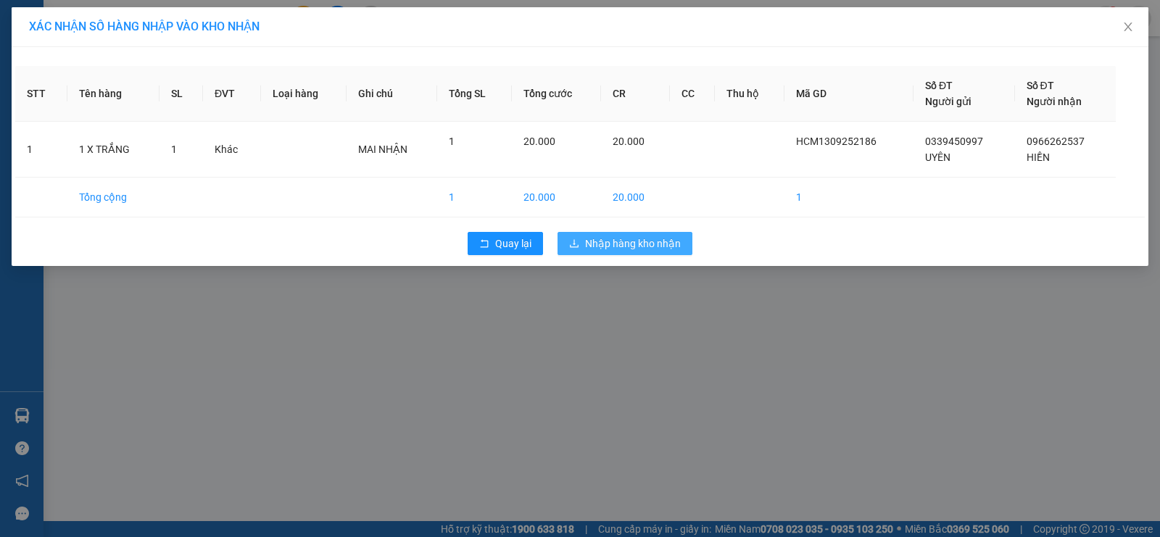
click at [613, 246] on span "Nhập hàng kho nhận" at bounding box center [633, 244] width 96 height 16
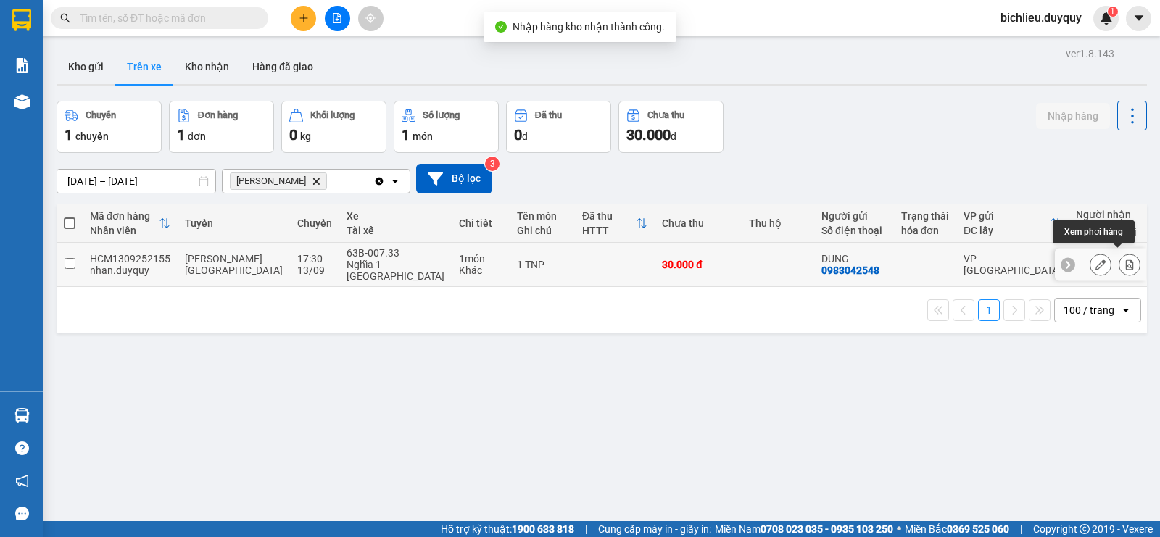
click at [1119, 259] on button at bounding box center [1129, 264] width 20 height 25
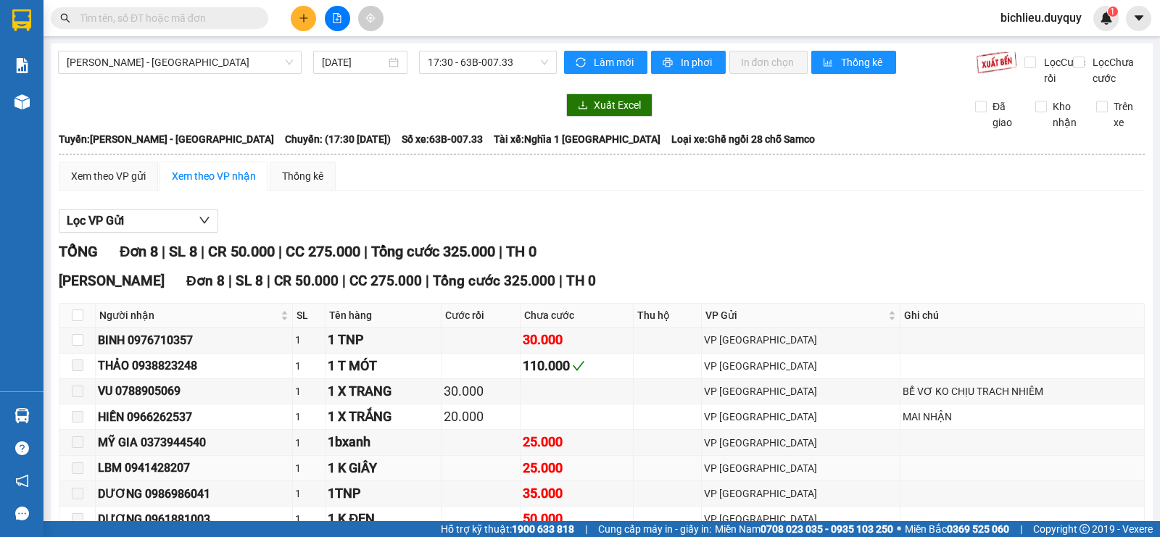
scroll to position [102, 0]
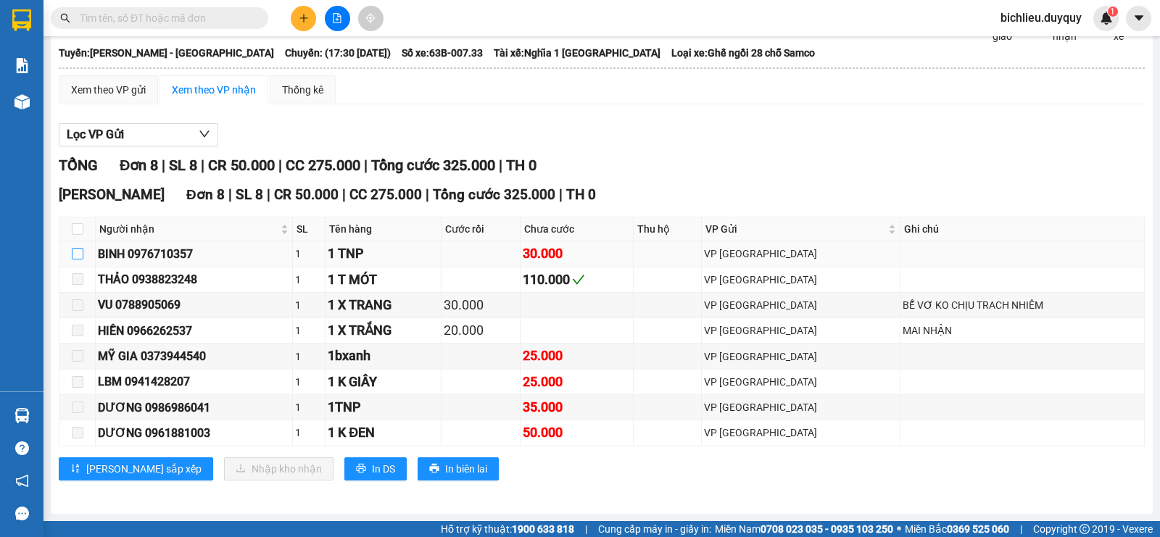
click at [72, 255] on input "checkbox" at bounding box center [78, 254] width 12 height 12
checkbox input "true"
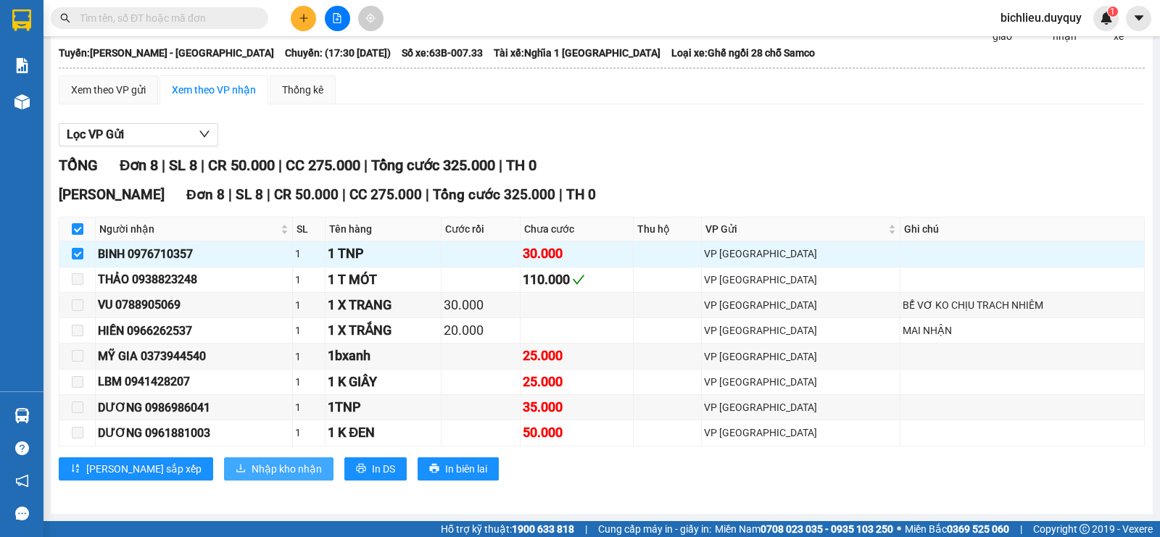
click at [252, 462] on span "Nhập kho nhận" at bounding box center [287, 469] width 70 height 16
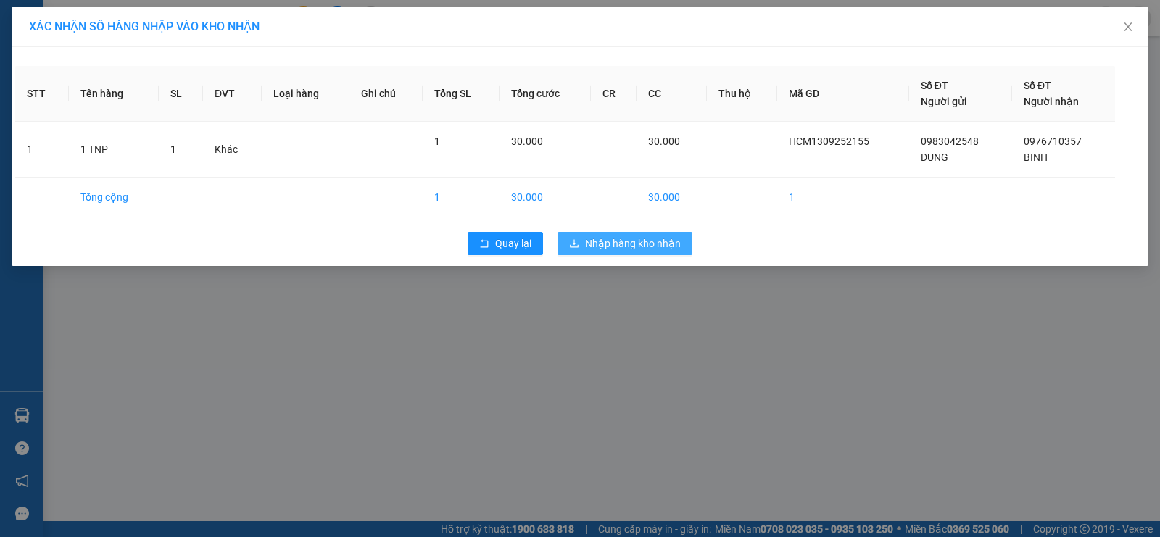
click at [589, 244] on span "Nhập hàng kho nhận" at bounding box center [633, 244] width 96 height 16
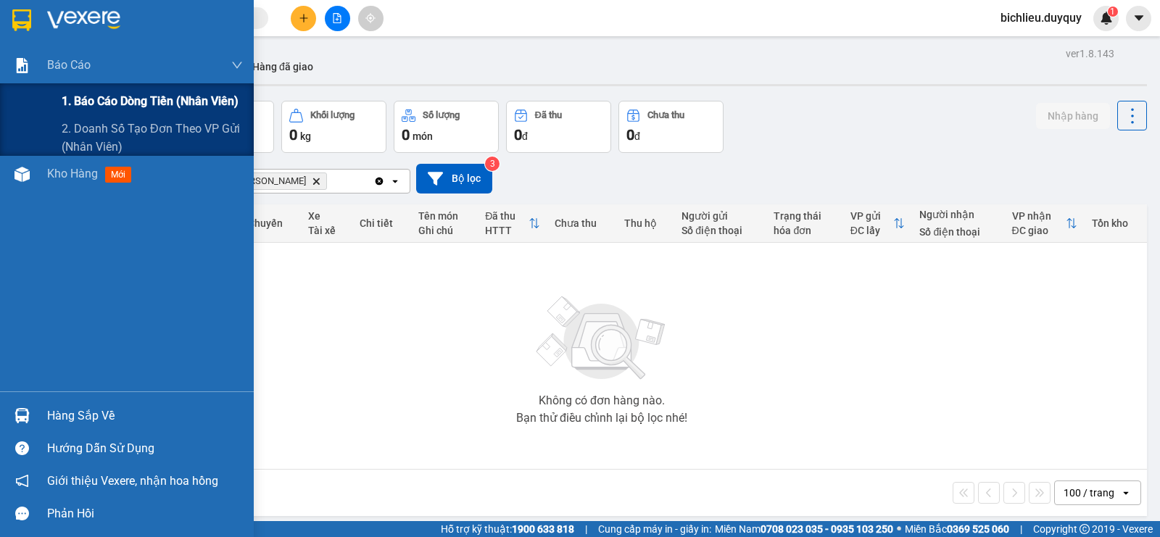
click at [113, 101] on span "1. Báo cáo dòng tiền (nhân viên)" at bounding box center [150, 101] width 177 height 18
